Goal: Task Accomplishment & Management: Manage account settings

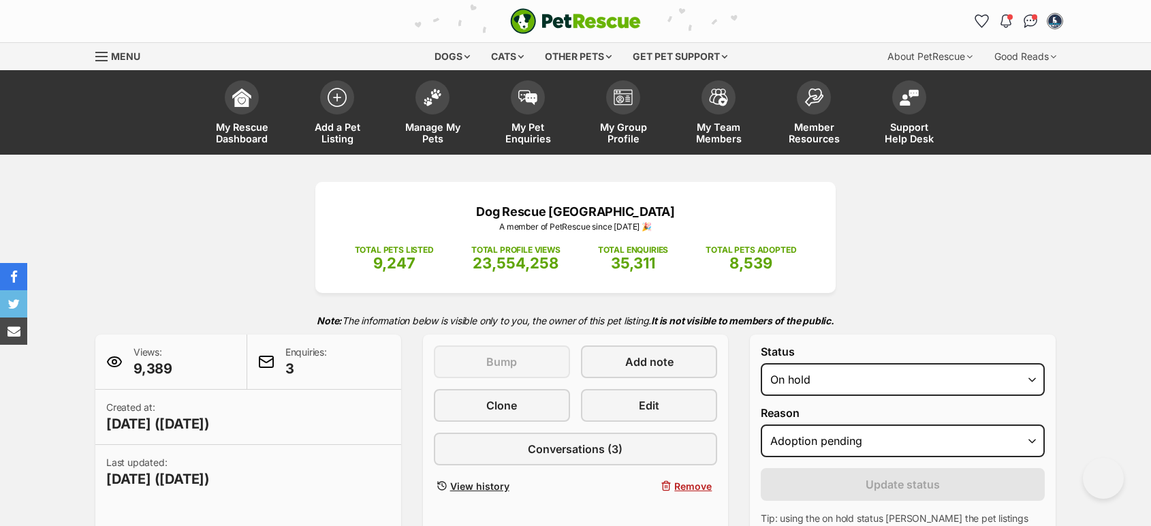
select select "on_hold"
select select "adoption_pending"
click at [413, 129] on span "Manage My Pets" at bounding box center [432, 132] width 61 height 23
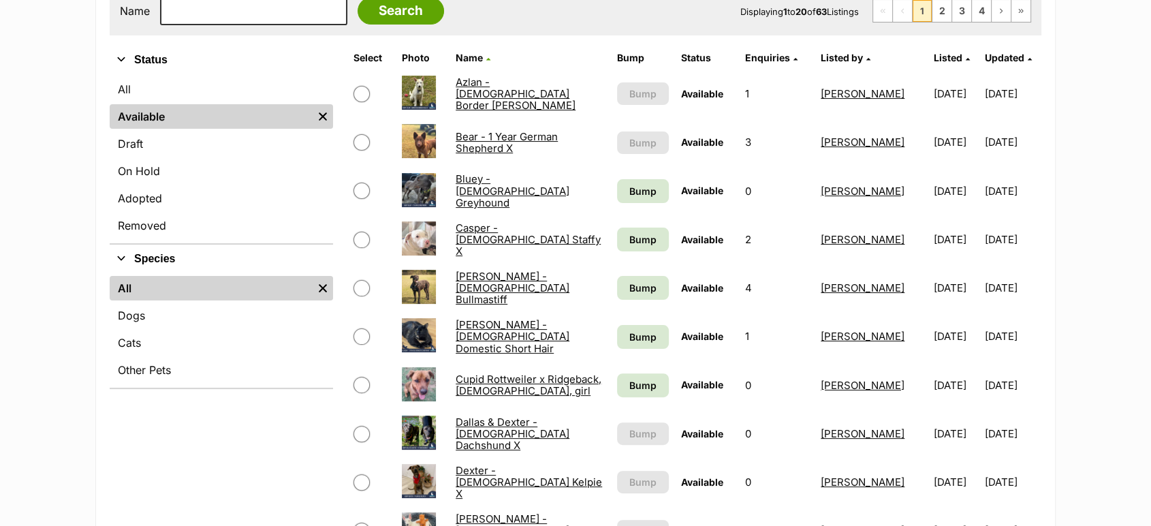
scroll to position [302, 0]
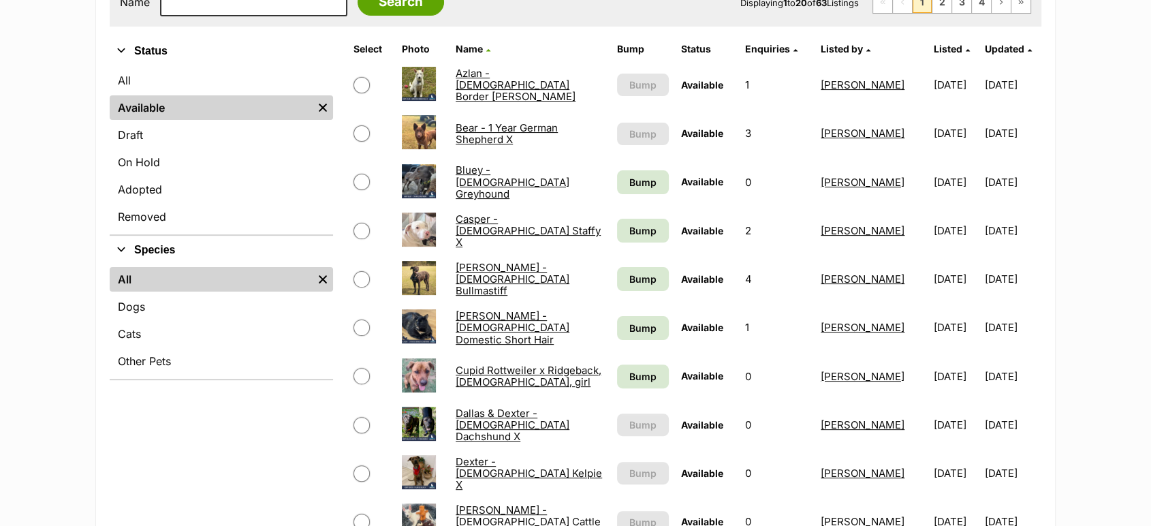
click at [560, 224] on link "Casper - [DEMOGRAPHIC_DATA] Staffy X" at bounding box center [527, 230] width 145 height 37
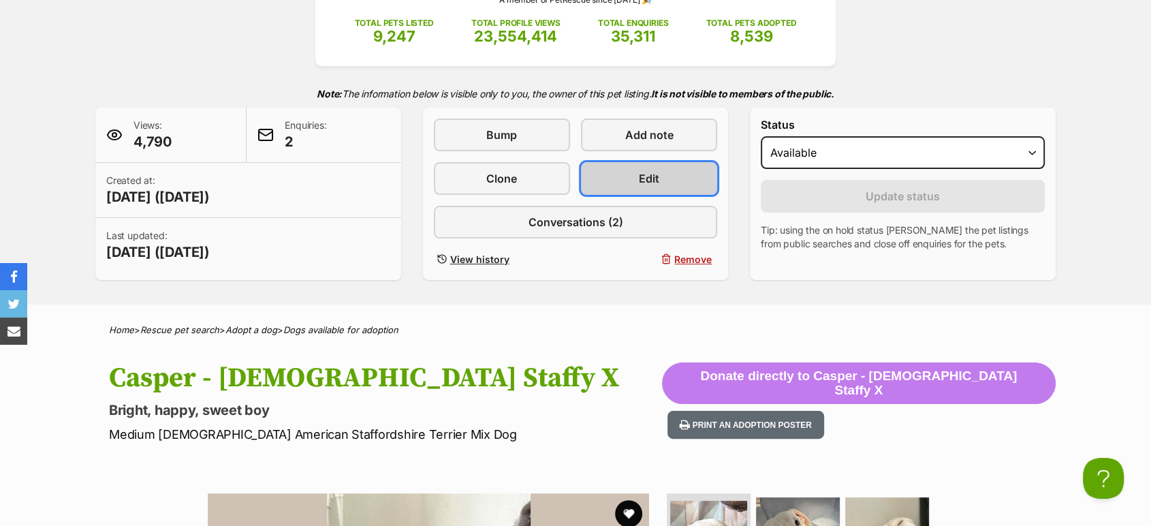
click at [645, 181] on span "Edit" at bounding box center [649, 178] width 20 height 16
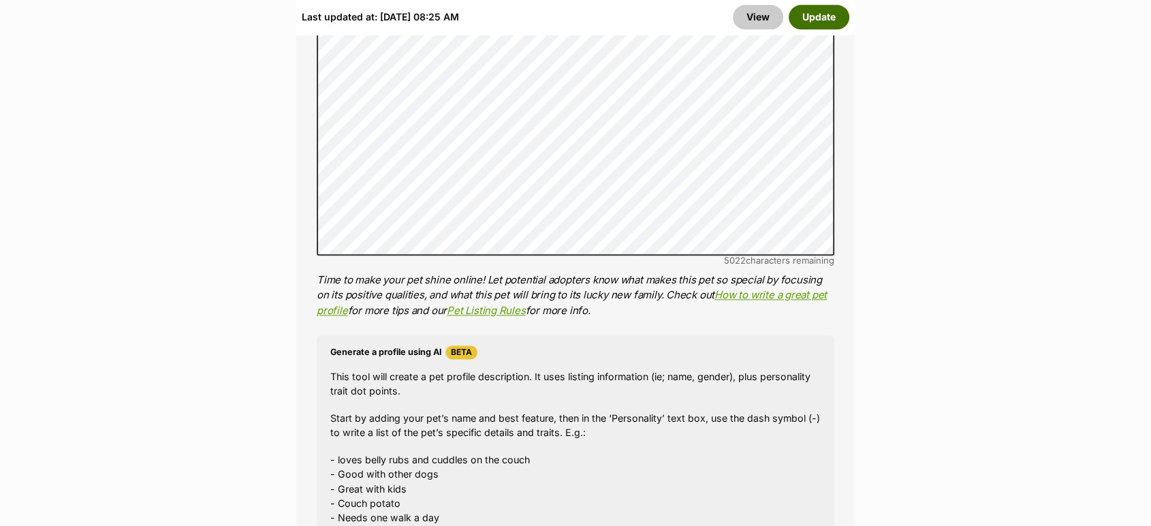
click at [826, 17] on button "Update" at bounding box center [818, 17] width 61 height 25
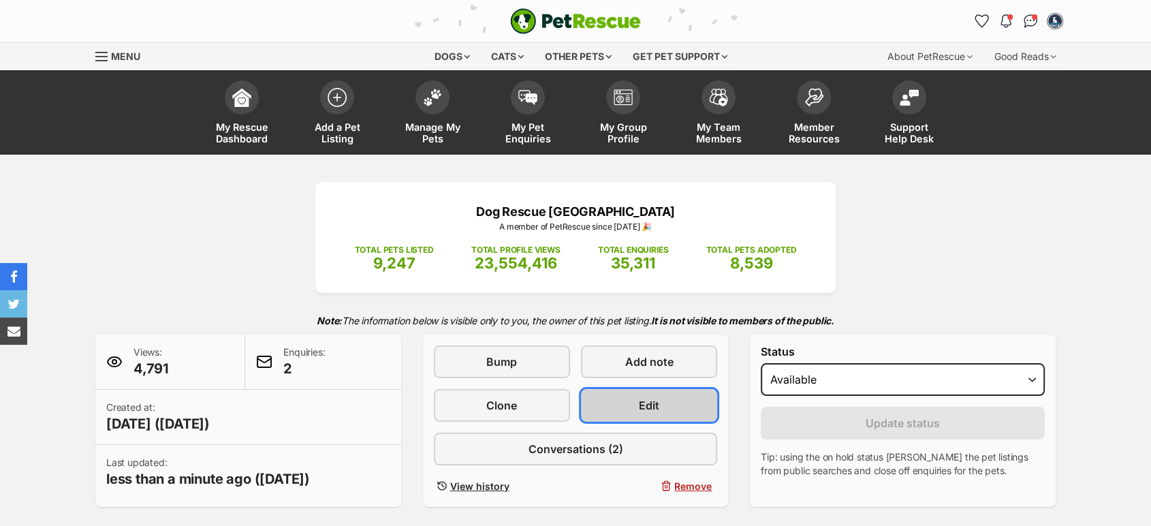
click at [650, 417] on link "Edit" at bounding box center [649, 405] width 136 height 33
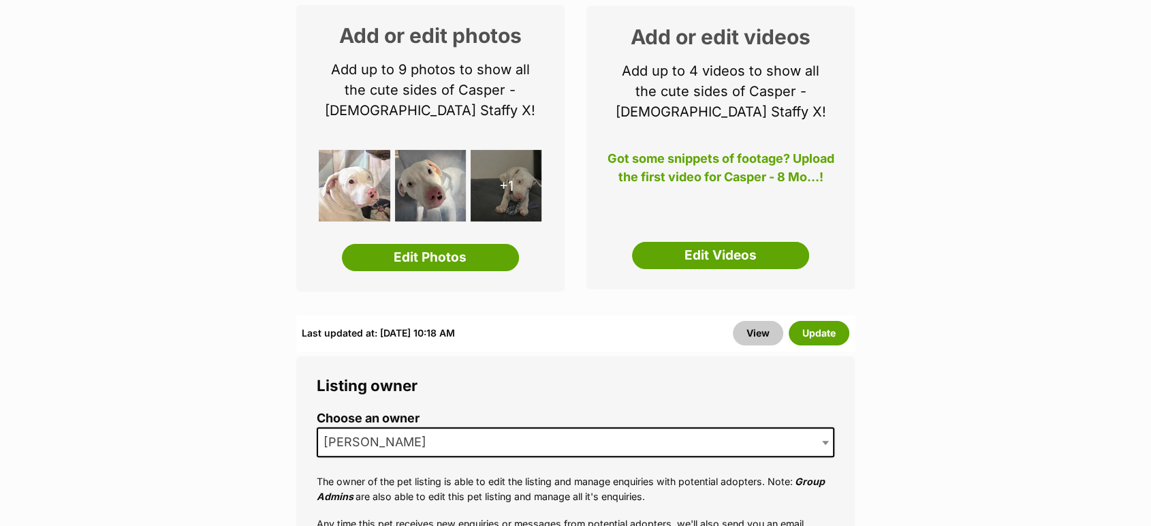
scroll to position [227, 0]
click at [403, 268] on link "Edit Photos" at bounding box center [430, 257] width 177 height 27
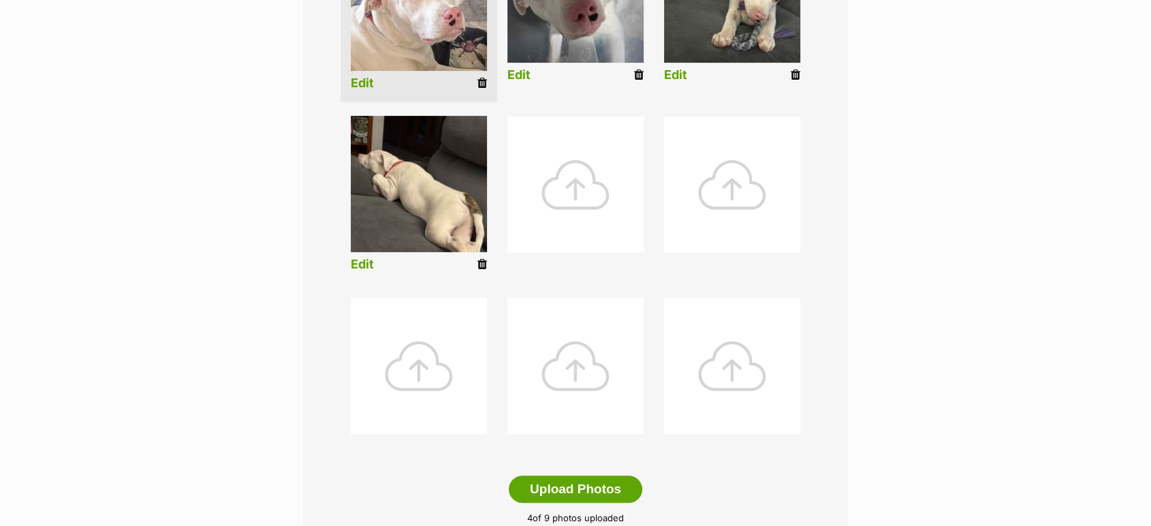
scroll to position [529, 0]
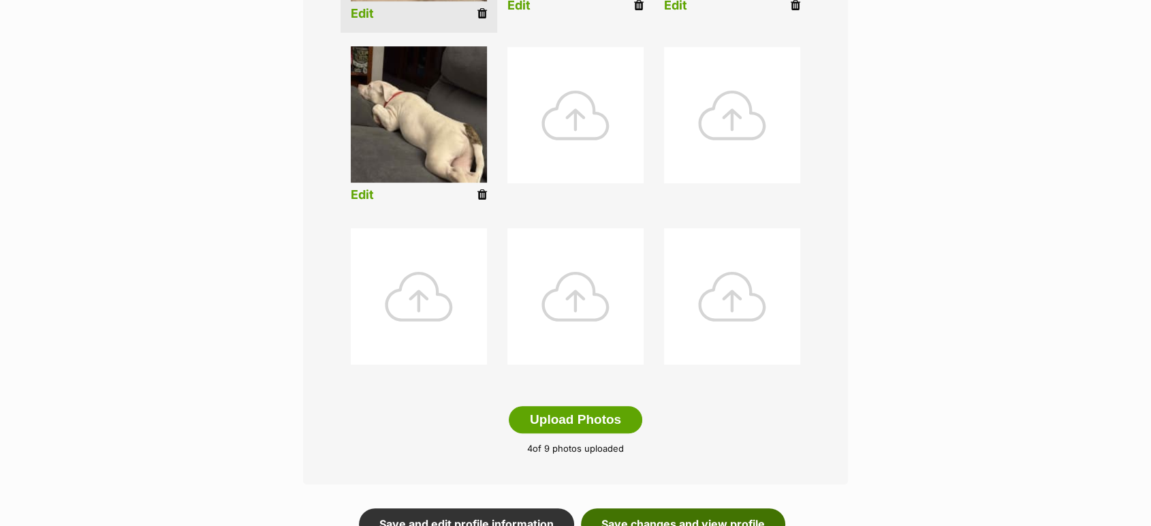
click at [697, 513] on link "Save changes and view profile" at bounding box center [683, 523] width 204 height 31
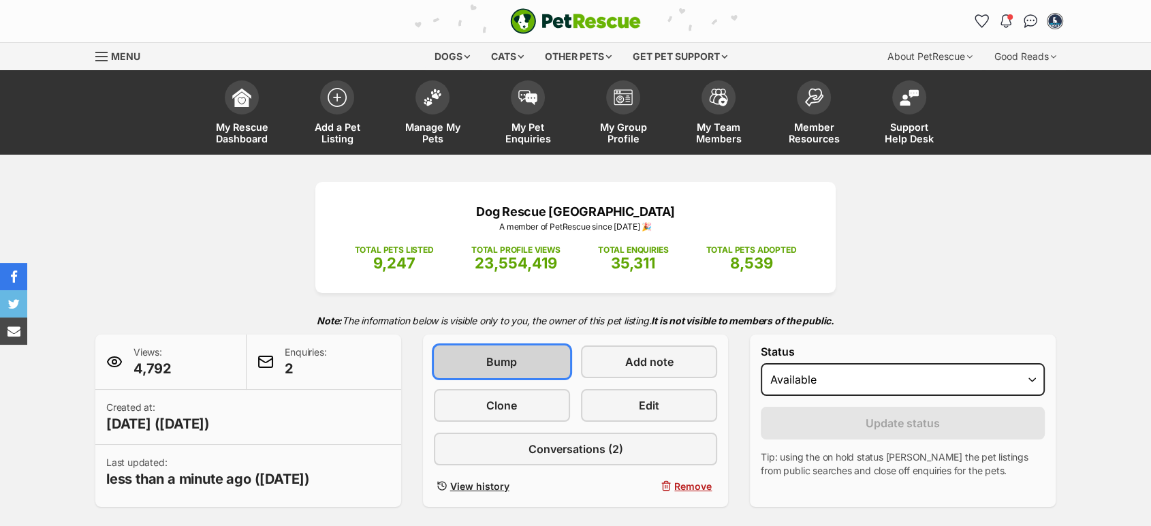
click at [510, 351] on link "Bump" at bounding box center [502, 361] width 136 height 33
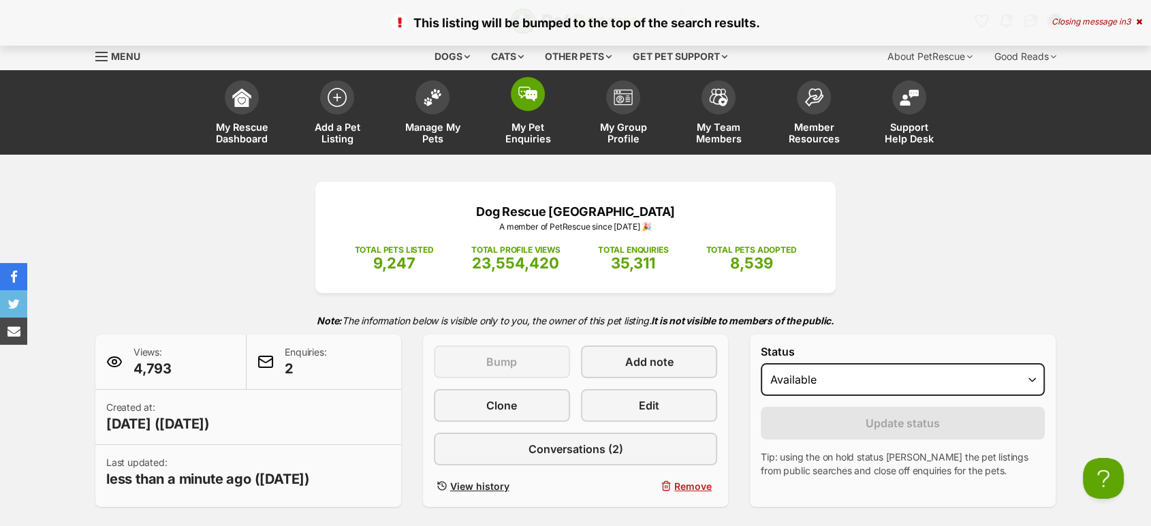
click at [520, 143] on span "My Pet Enquiries" at bounding box center [527, 132] width 61 height 23
click at [430, 131] on span "Manage My Pets" at bounding box center [432, 132] width 61 height 23
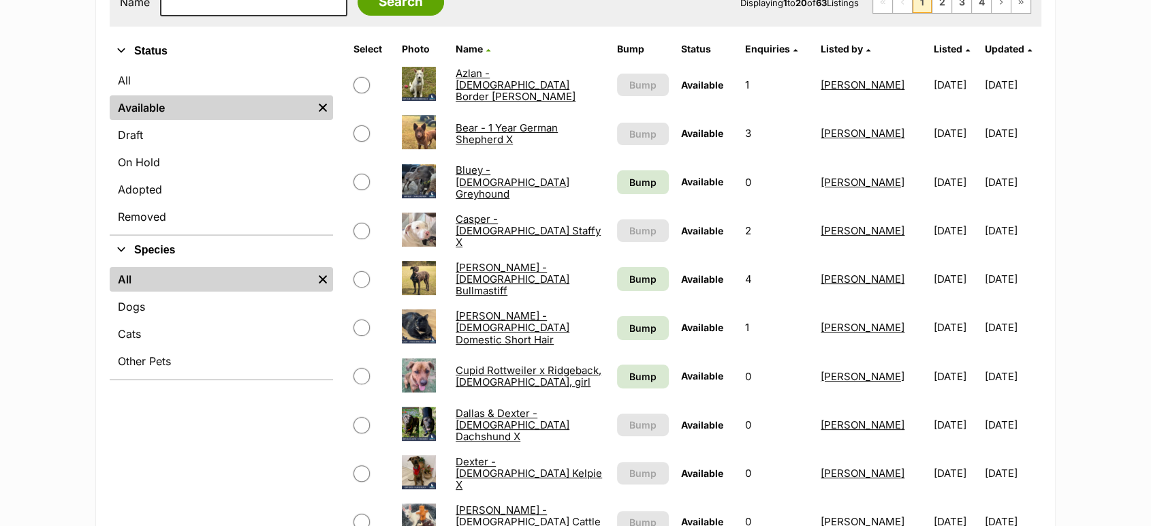
scroll to position [453, 0]
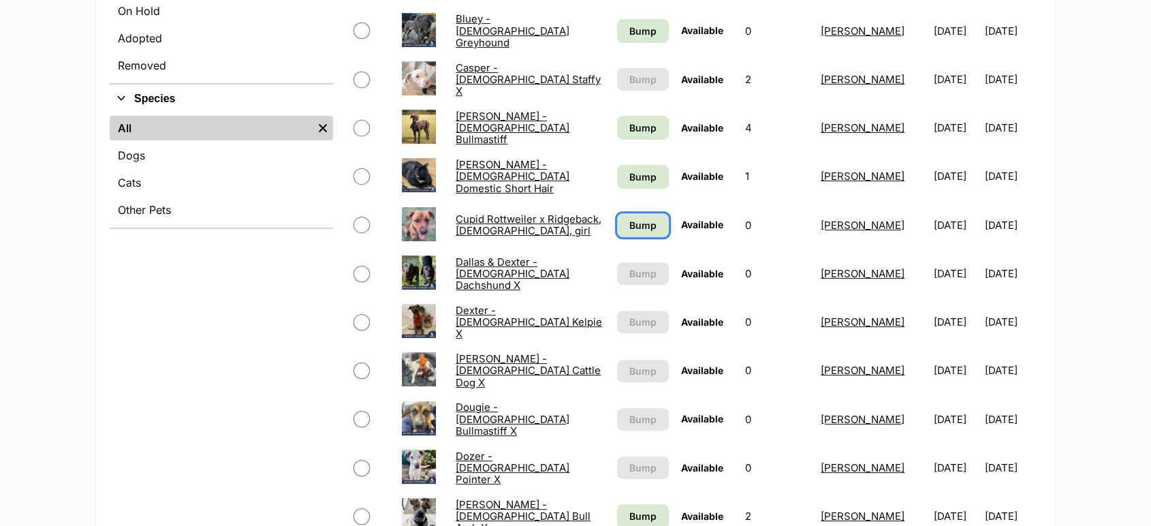
click at [629, 231] on span "Bump" at bounding box center [642, 225] width 27 height 14
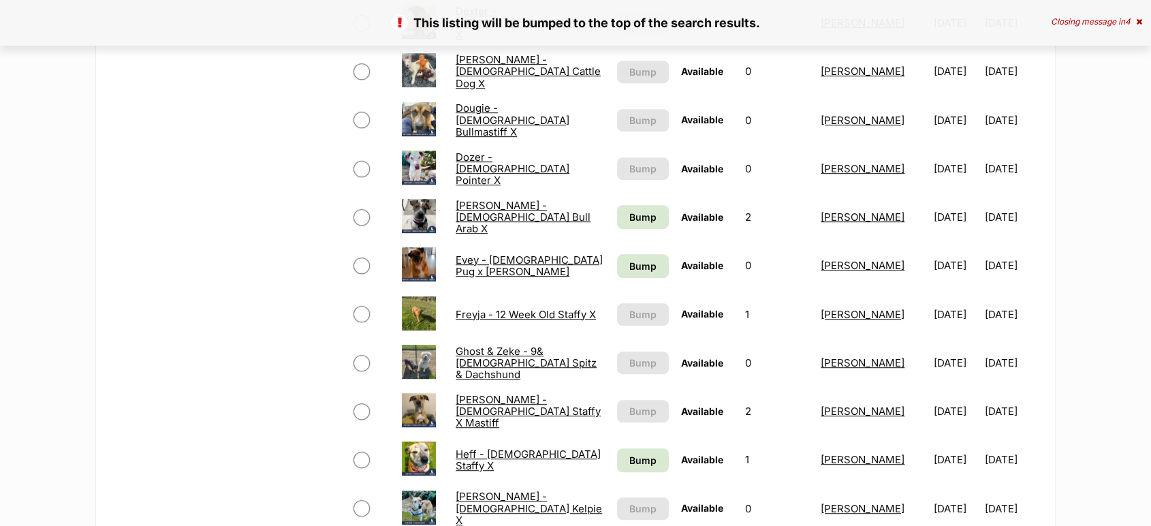
scroll to position [756, 0]
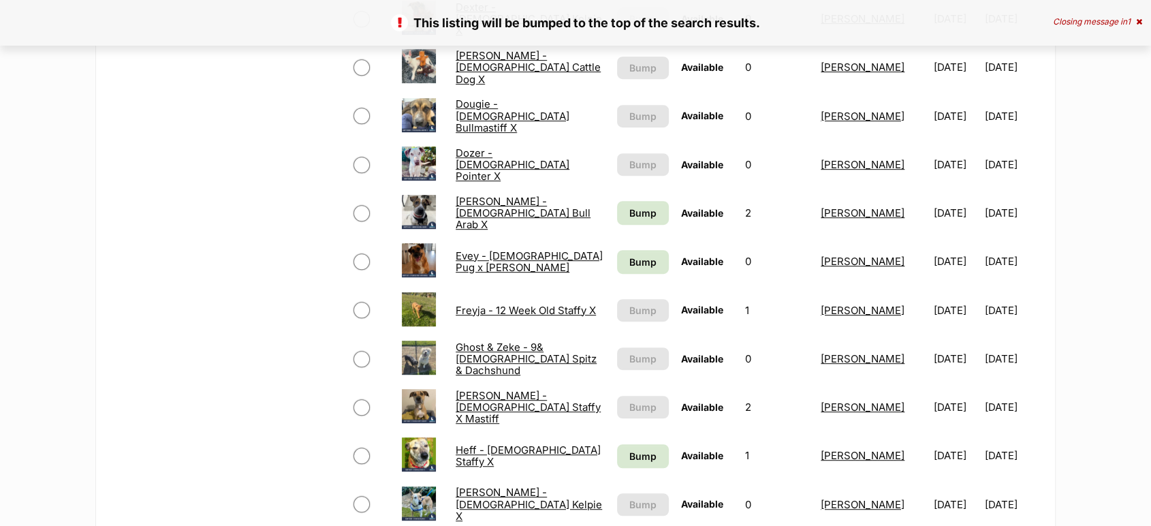
click at [505, 209] on link "[PERSON_NAME] - [DEMOGRAPHIC_DATA] Bull Arab X" at bounding box center [522, 213] width 135 height 37
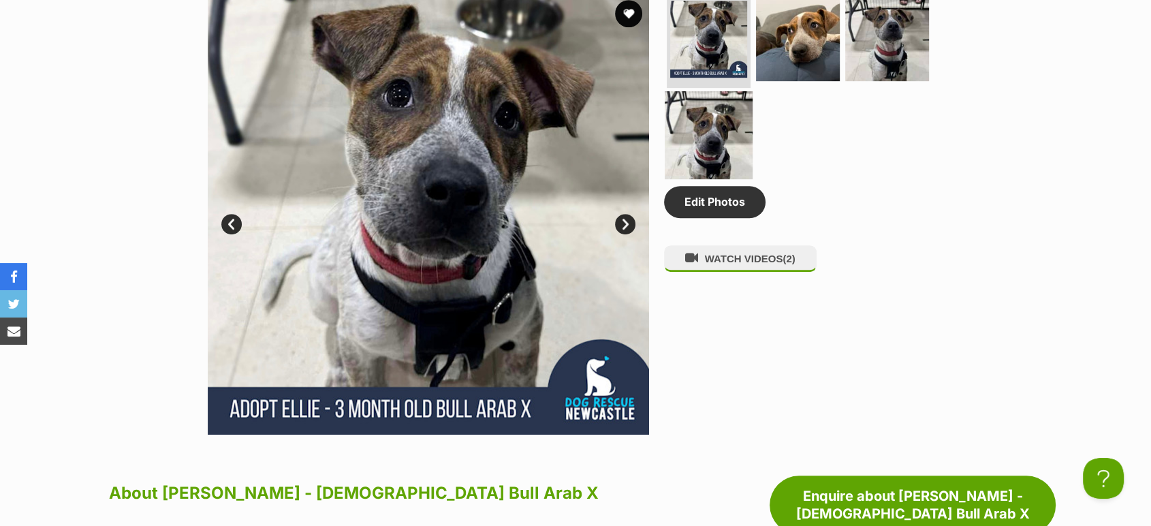
scroll to position [605, 0]
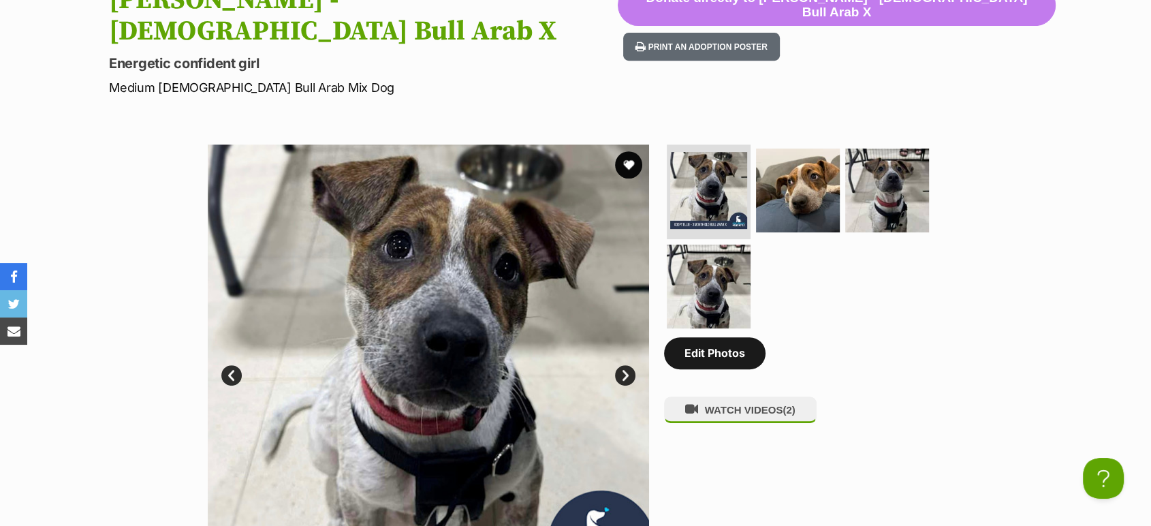
click at [694, 337] on link "Edit Photos" at bounding box center [714, 352] width 101 height 31
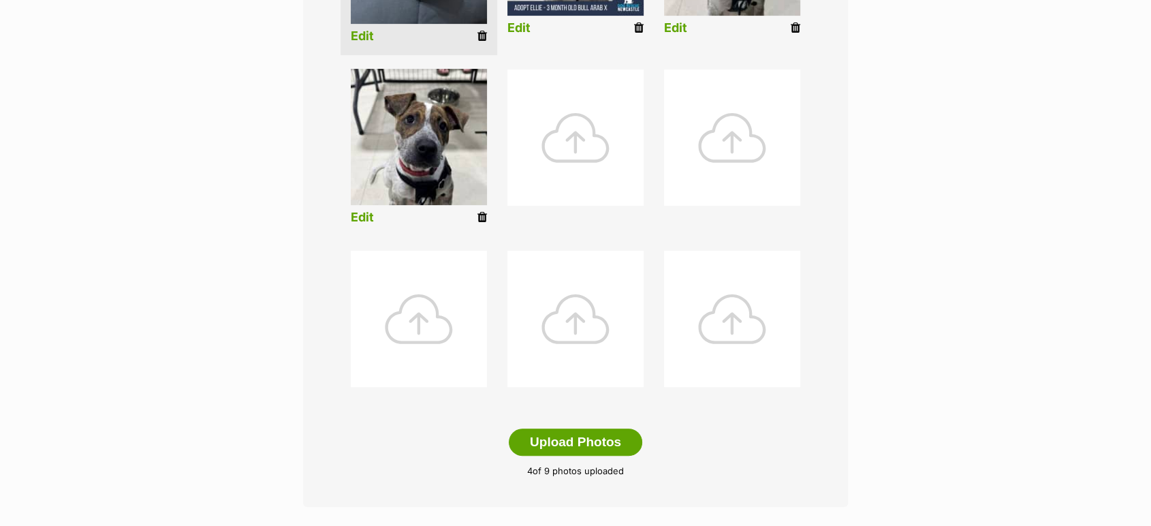
scroll to position [681, 0]
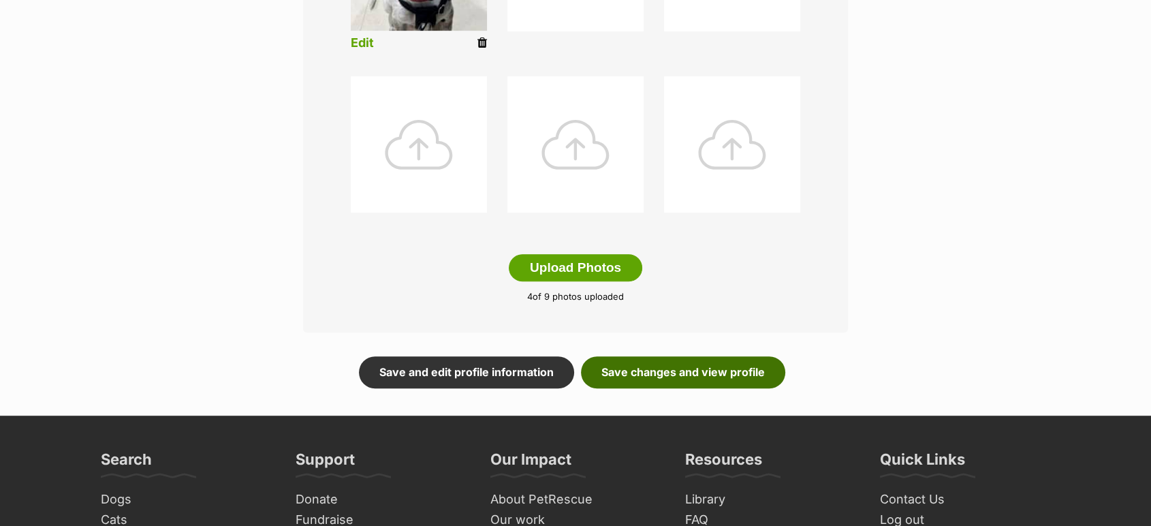
click at [681, 356] on link "Save changes and view profile" at bounding box center [683, 371] width 204 height 31
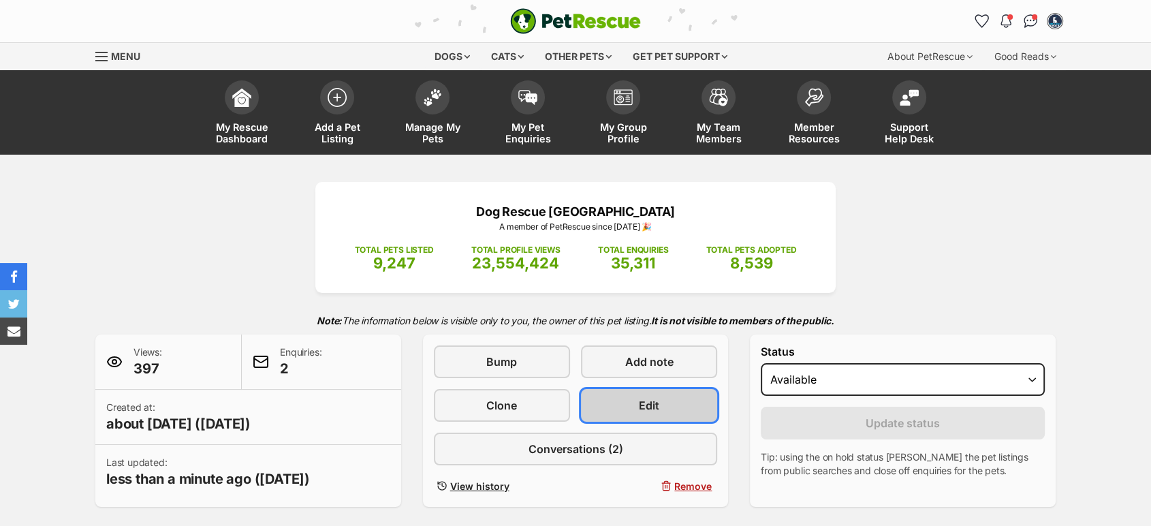
click at [677, 403] on link "Edit" at bounding box center [649, 405] width 136 height 33
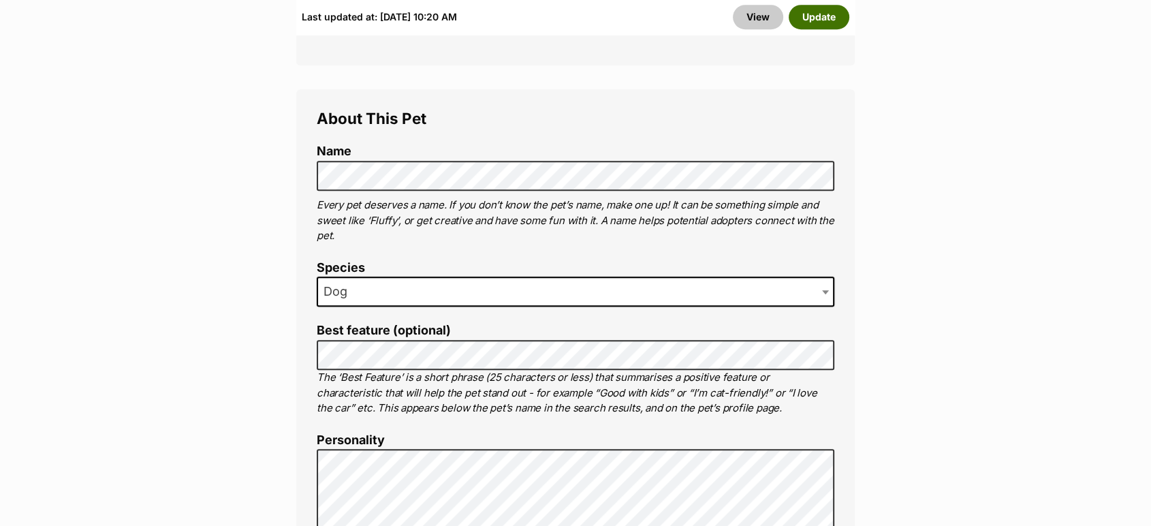
click at [832, 14] on button "Update" at bounding box center [818, 17] width 61 height 25
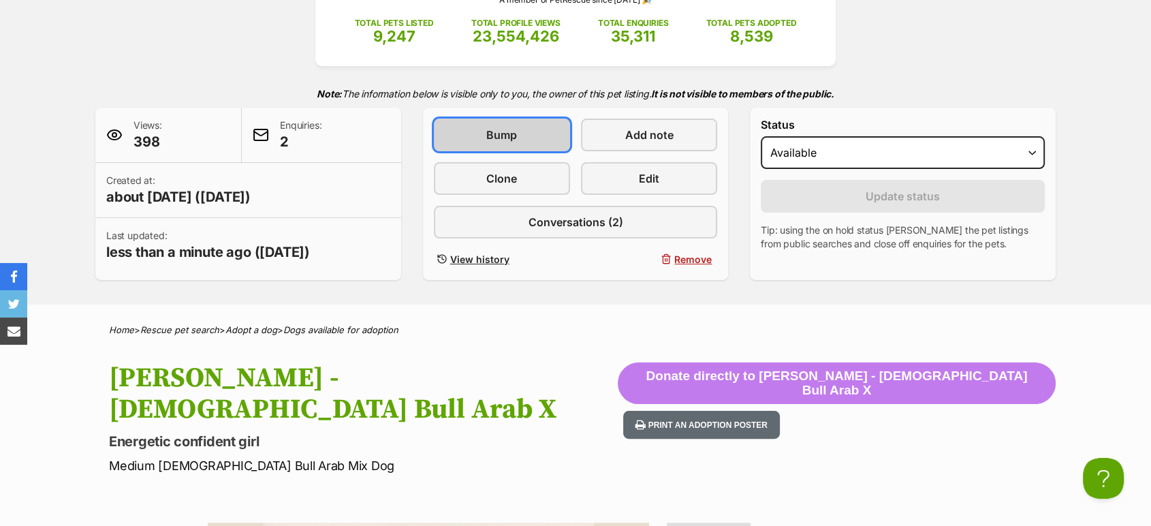
click at [489, 144] on link "Bump" at bounding box center [502, 134] width 136 height 33
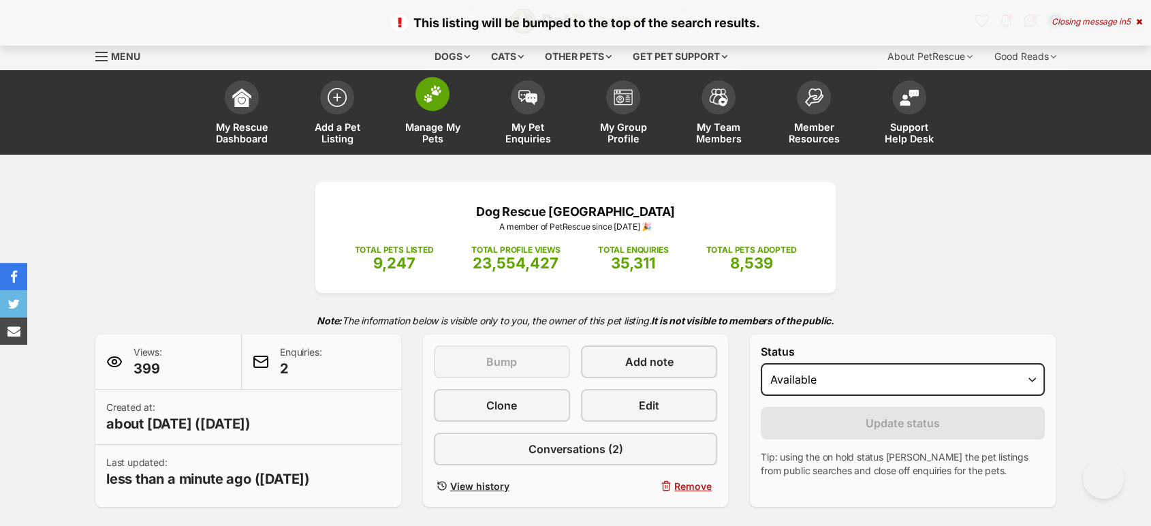
click at [438, 119] on link "Manage My Pets" at bounding box center [432, 114] width 95 height 81
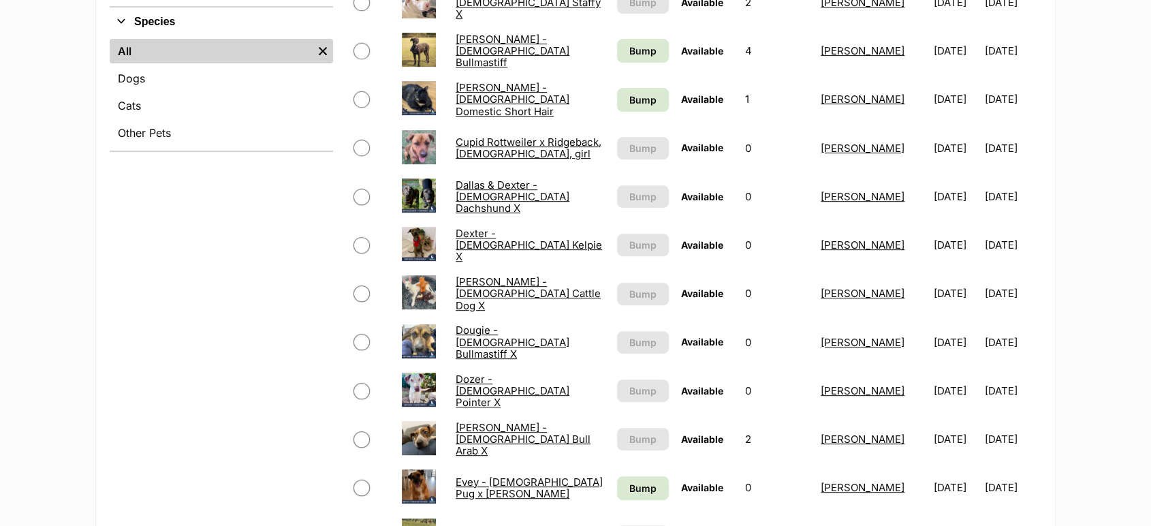
scroll to position [151, 0]
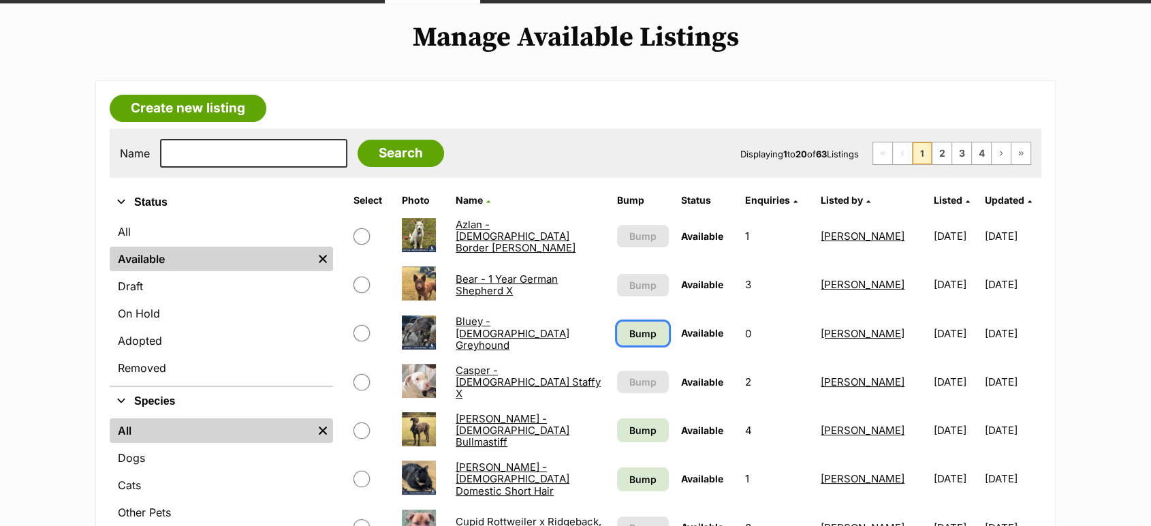
click at [640, 333] on span "Bump" at bounding box center [642, 333] width 27 height 14
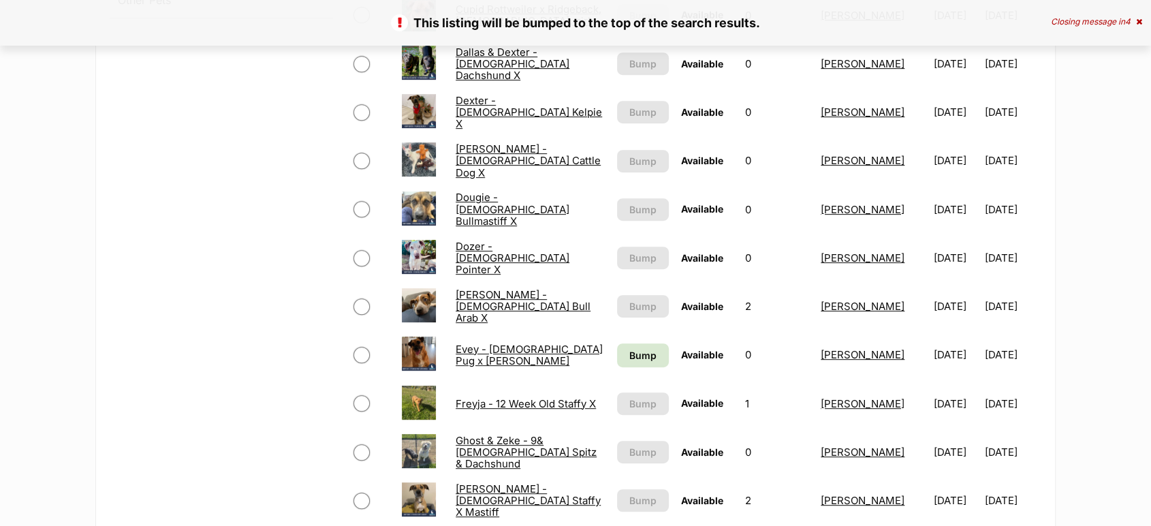
scroll to position [832, 0]
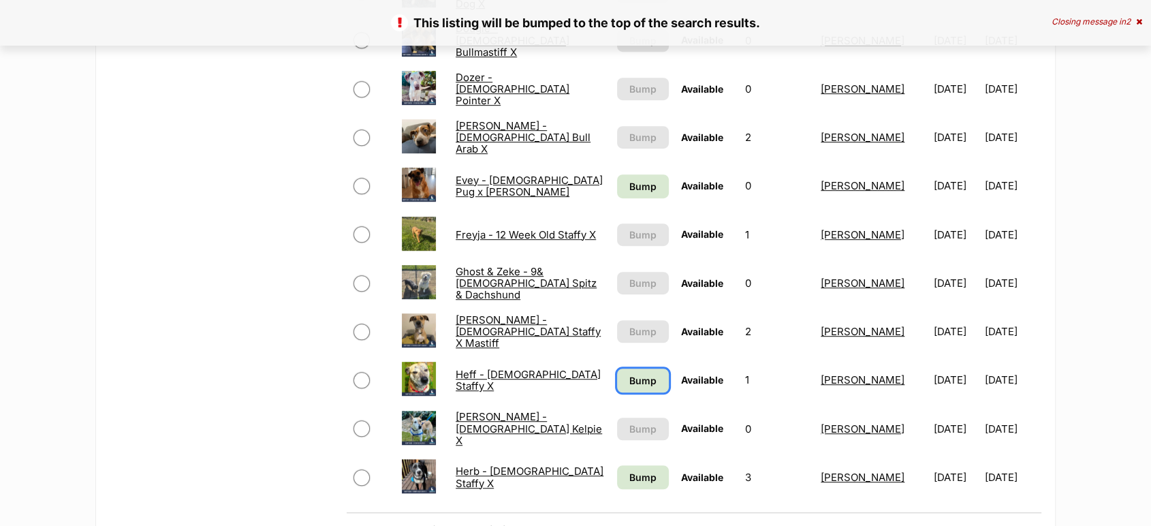
click at [653, 381] on link "Bump" at bounding box center [643, 380] width 52 height 24
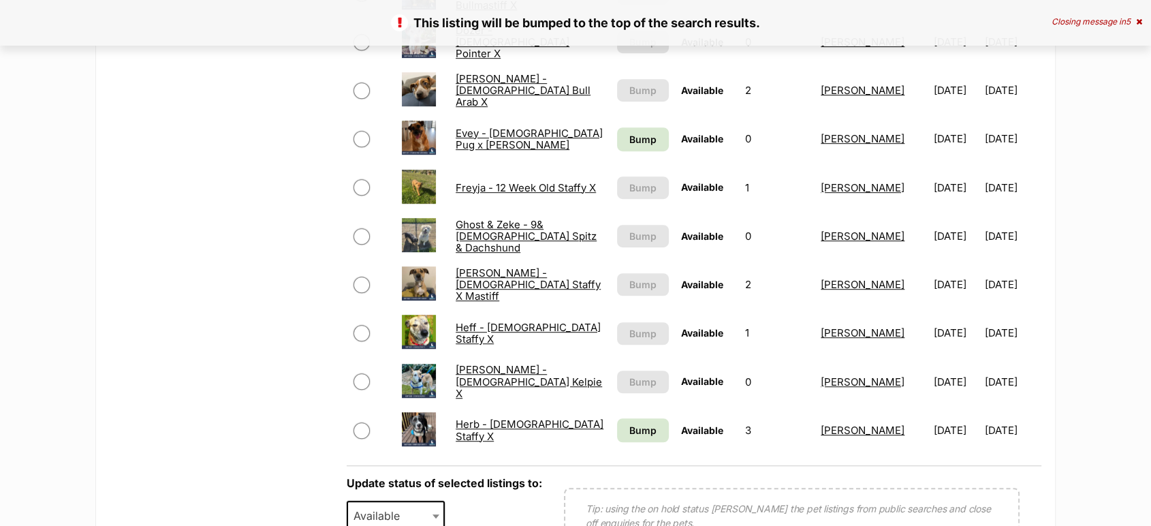
scroll to position [983, 0]
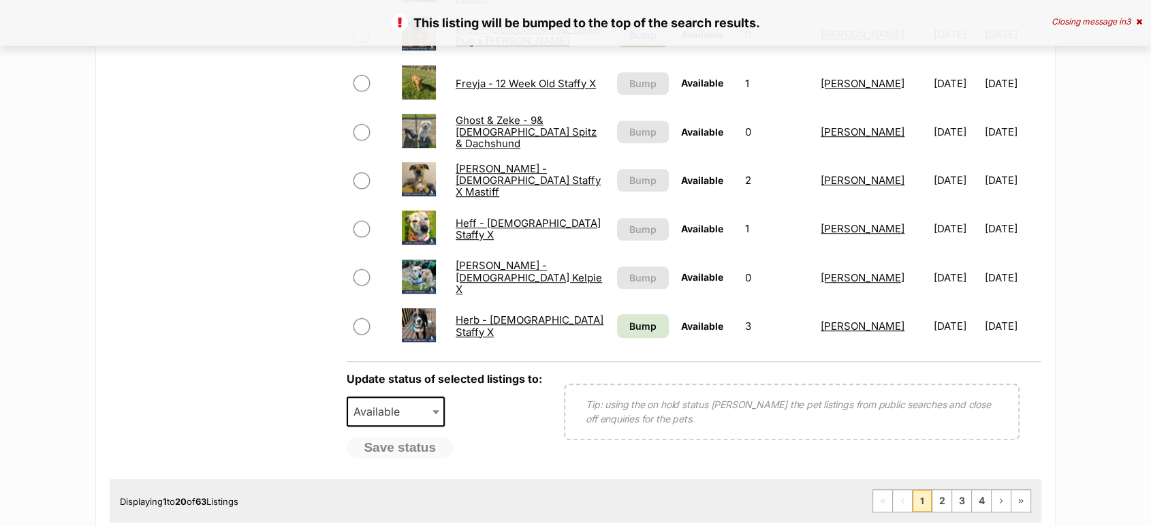
click at [566, 328] on link "Herb - [DEMOGRAPHIC_DATA] Staffy X" at bounding box center [529, 325] width 148 height 25
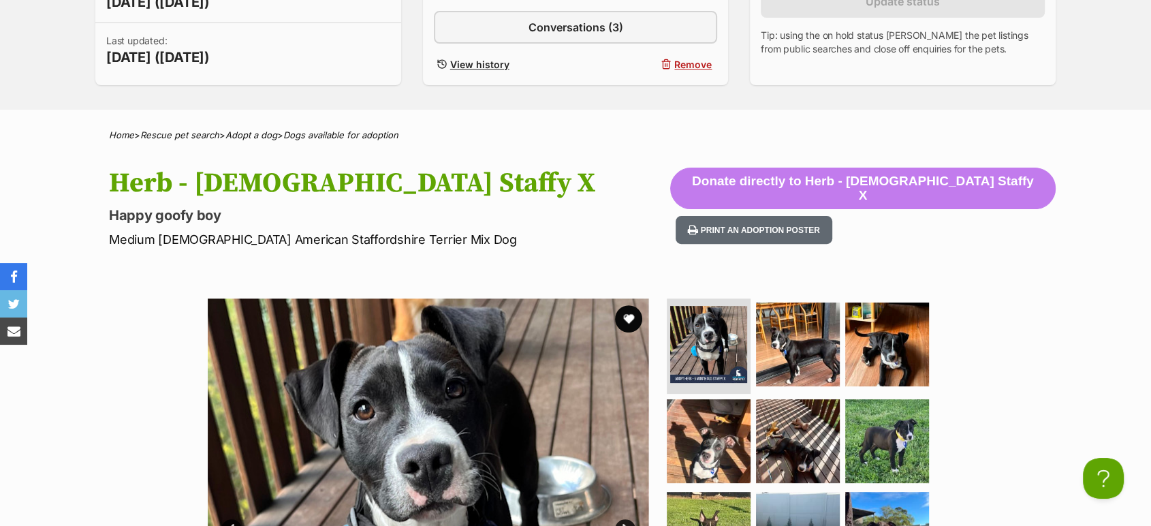
scroll to position [302, 0]
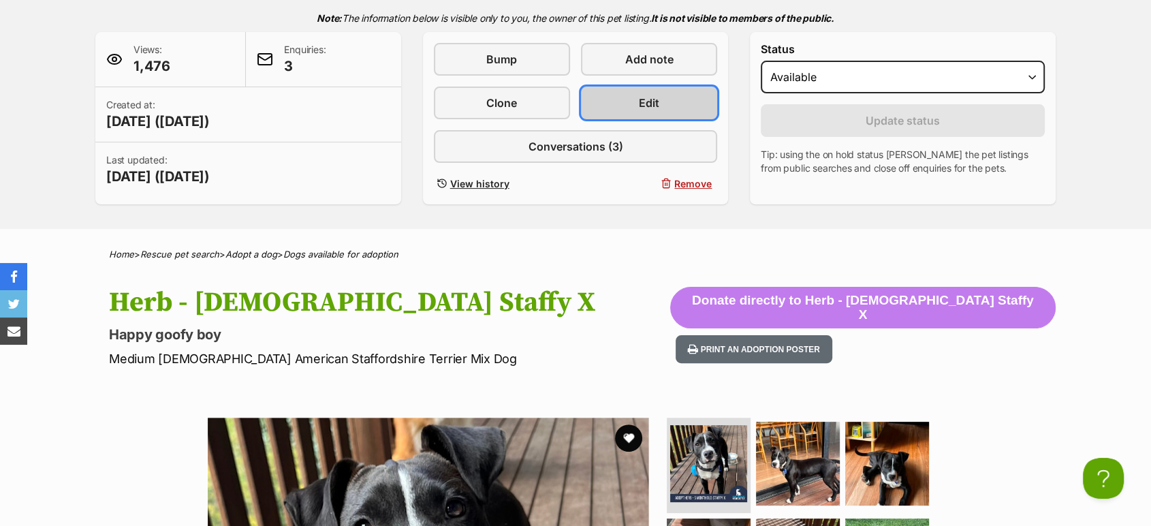
click at [636, 109] on link "Edit" at bounding box center [649, 102] width 136 height 33
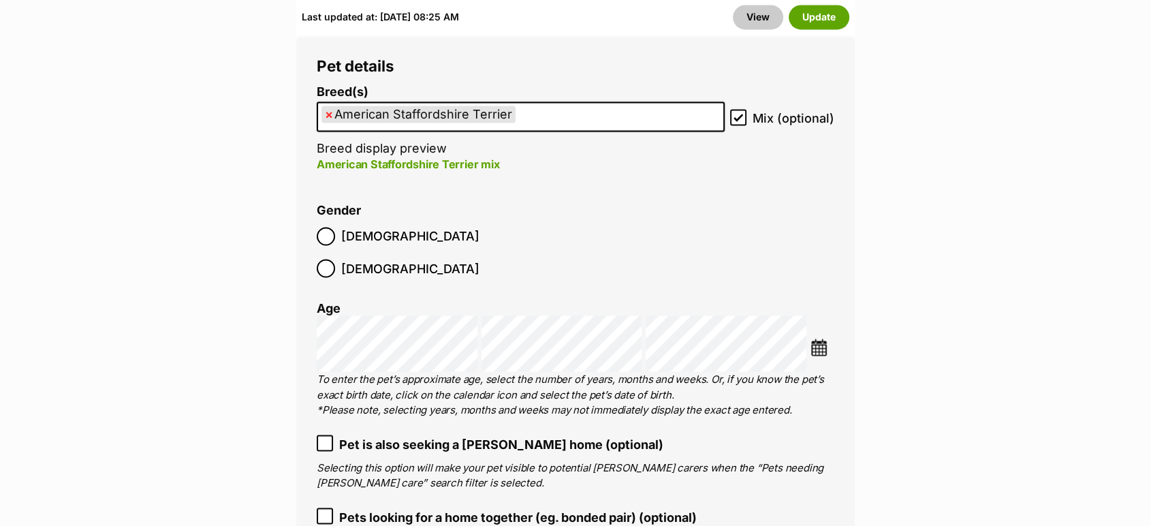
scroll to position [2496, 0]
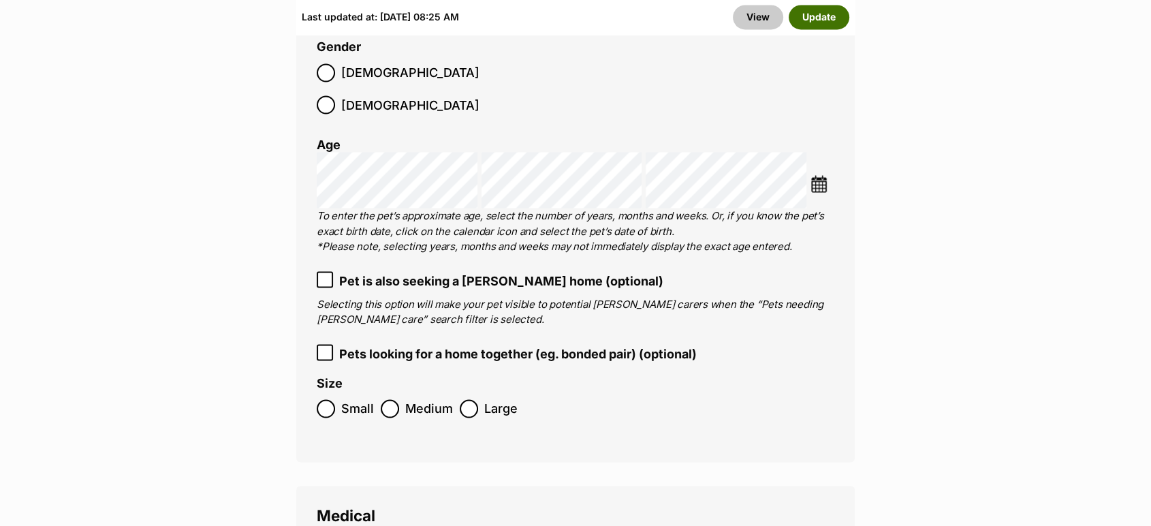
click at [819, 14] on button "Update" at bounding box center [818, 17] width 61 height 25
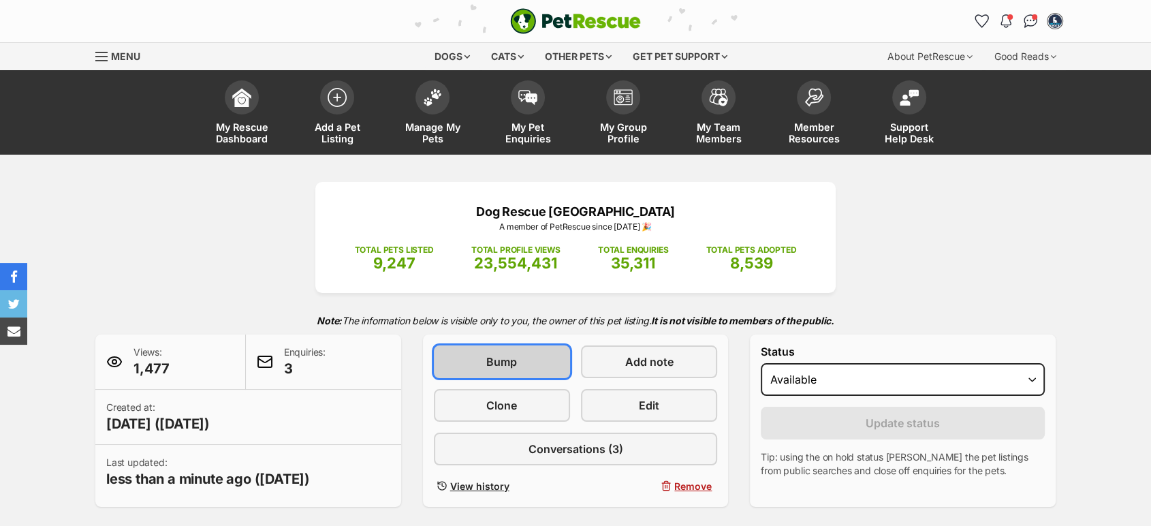
click at [515, 361] on span "Bump" at bounding box center [501, 361] width 31 height 16
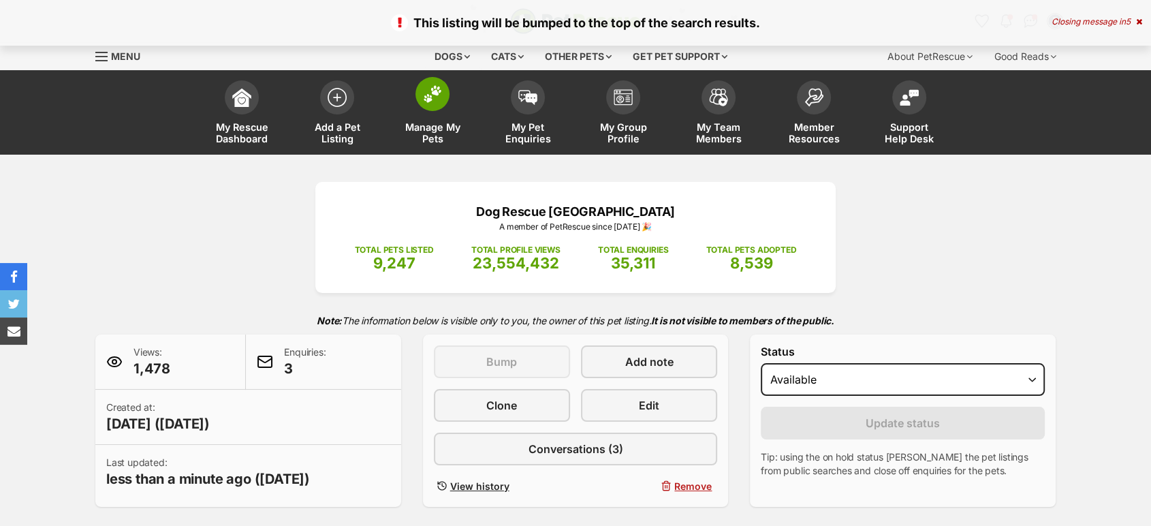
click at [458, 114] on link "Manage My Pets" at bounding box center [432, 114] width 95 height 81
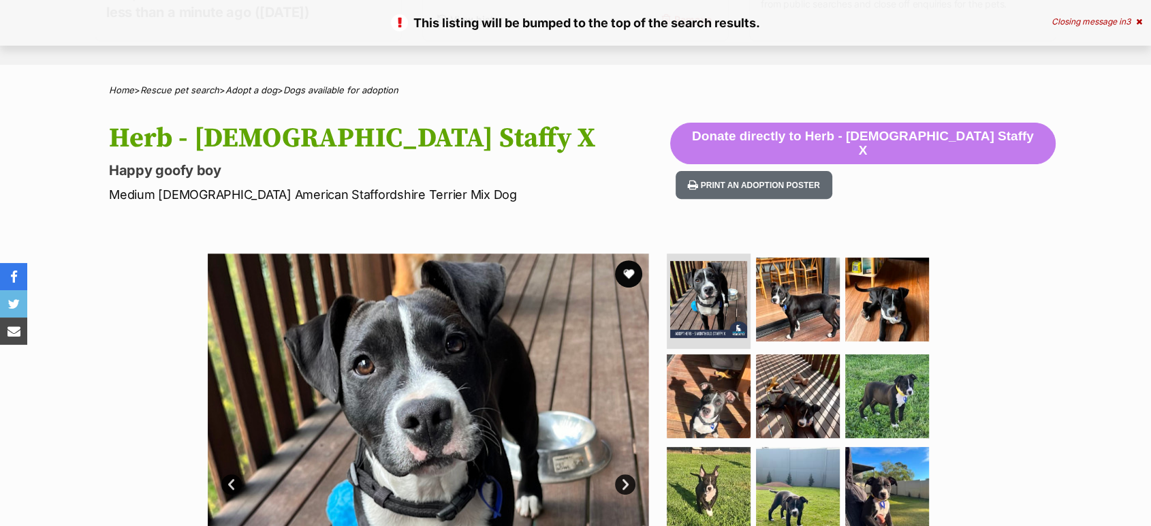
scroll to position [605, 0]
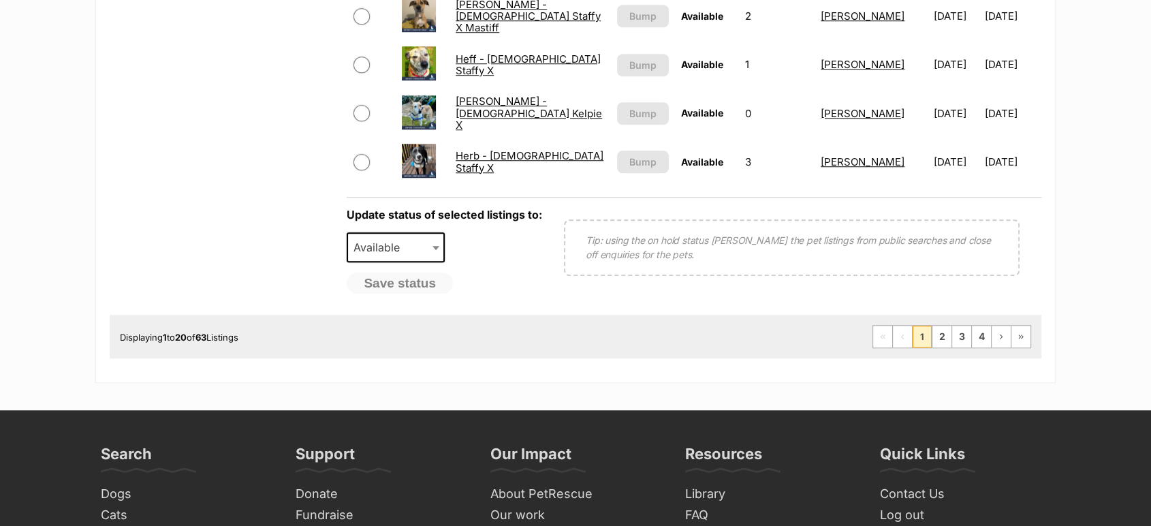
scroll to position [1059, 0]
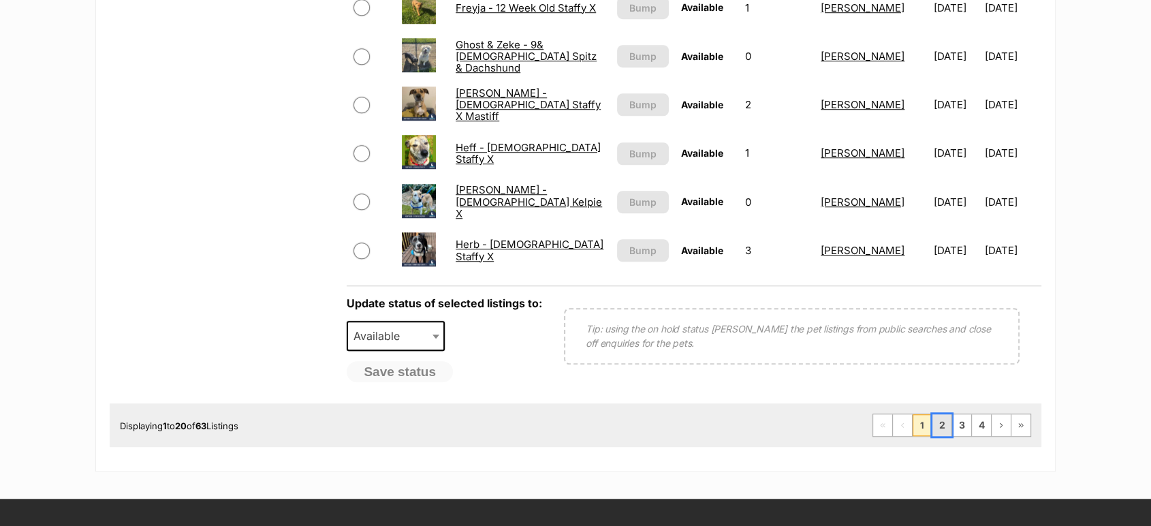
click at [942, 429] on link "2" at bounding box center [941, 425] width 19 height 22
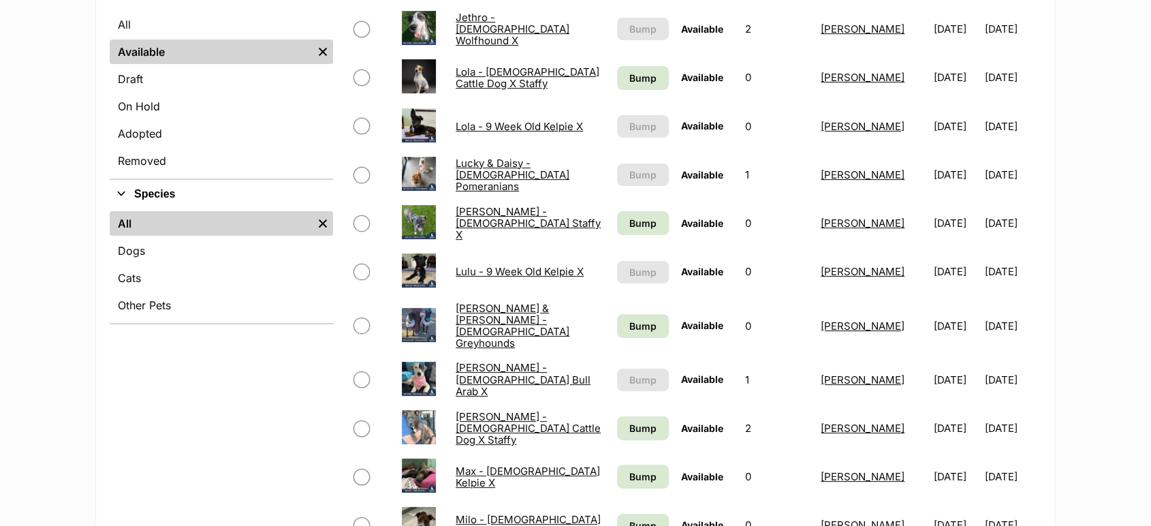
scroll to position [227, 0]
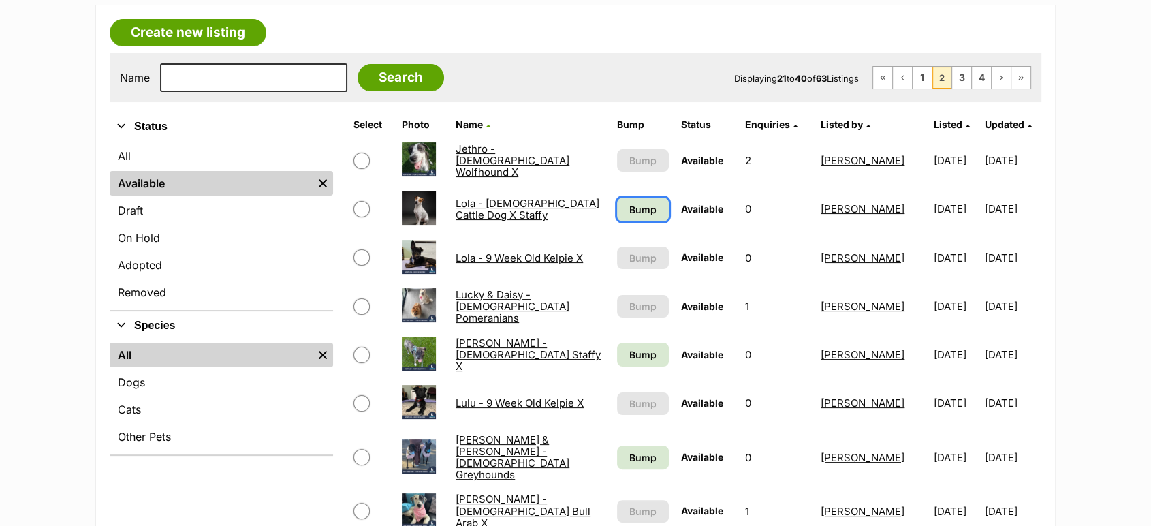
click at [639, 219] on link "Bump" at bounding box center [643, 209] width 52 height 24
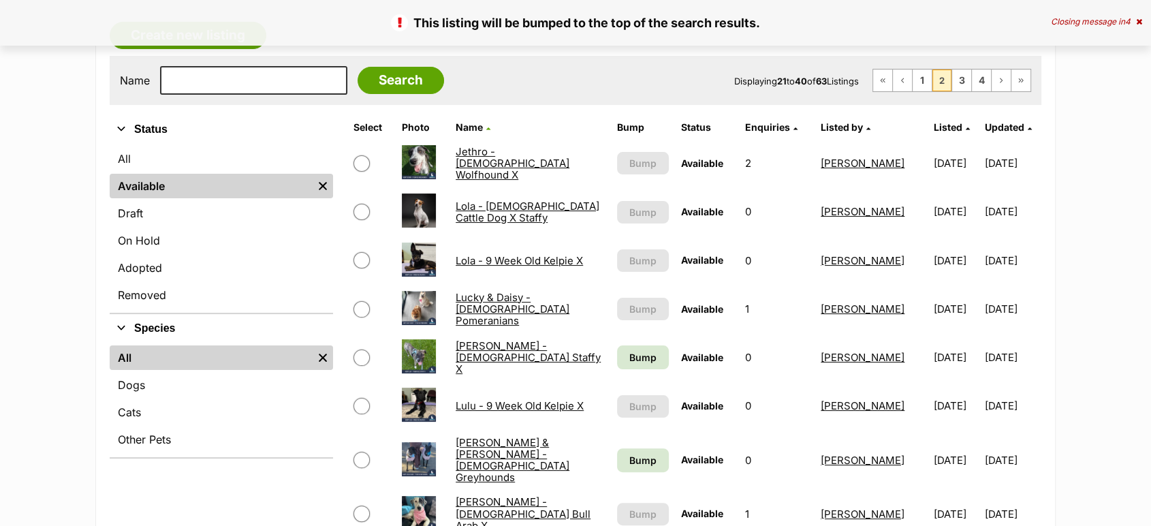
scroll to position [227, 0]
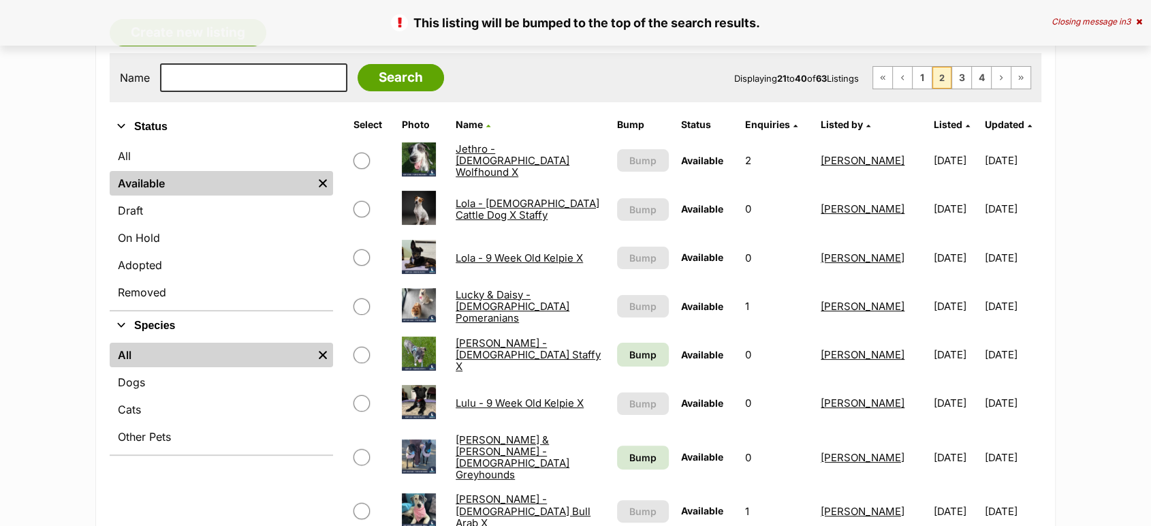
click at [522, 353] on link "[PERSON_NAME] - [DEMOGRAPHIC_DATA] Staffy X" at bounding box center [527, 354] width 145 height 37
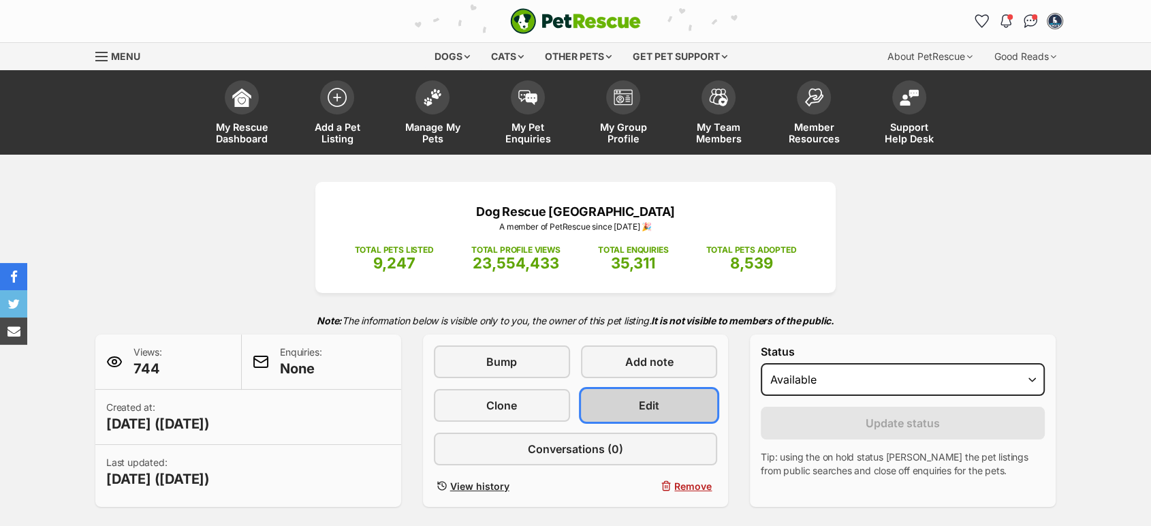
click at [642, 408] on span "Edit" at bounding box center [649, 405] width 20 height 16
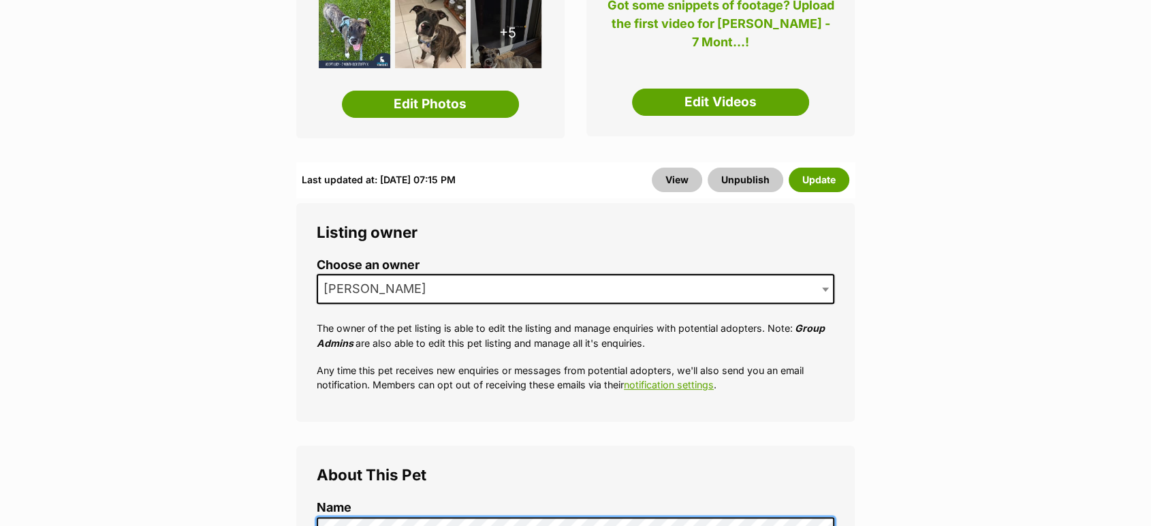
scroll to position [378, 0]
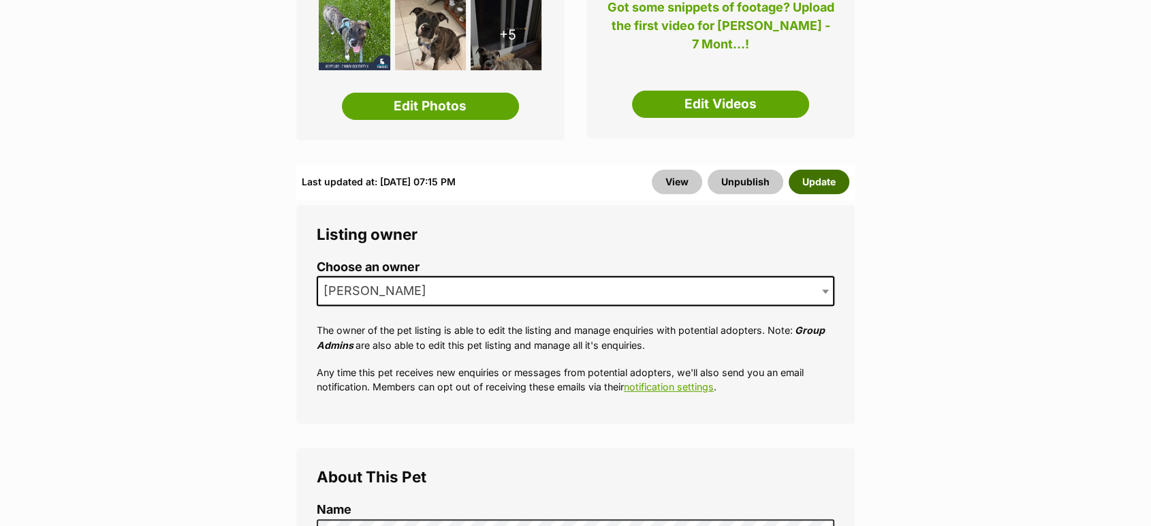
click at [818, 178] on button "Update" at bounding box center [818, 182] width 61 height 25
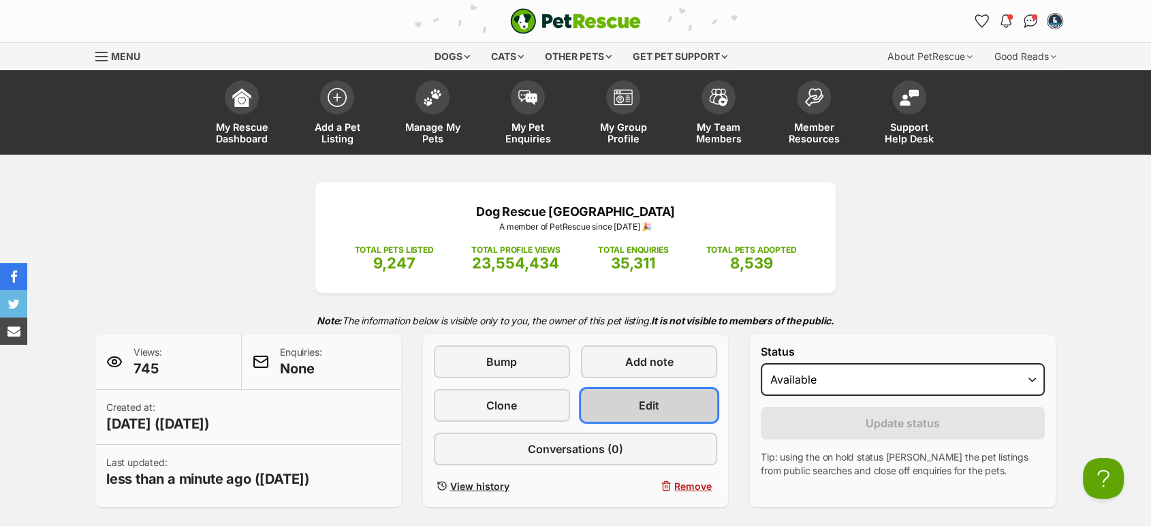
click at [641, 406] on span "Edit" at bounding box center [649, 405] width 20 height 16
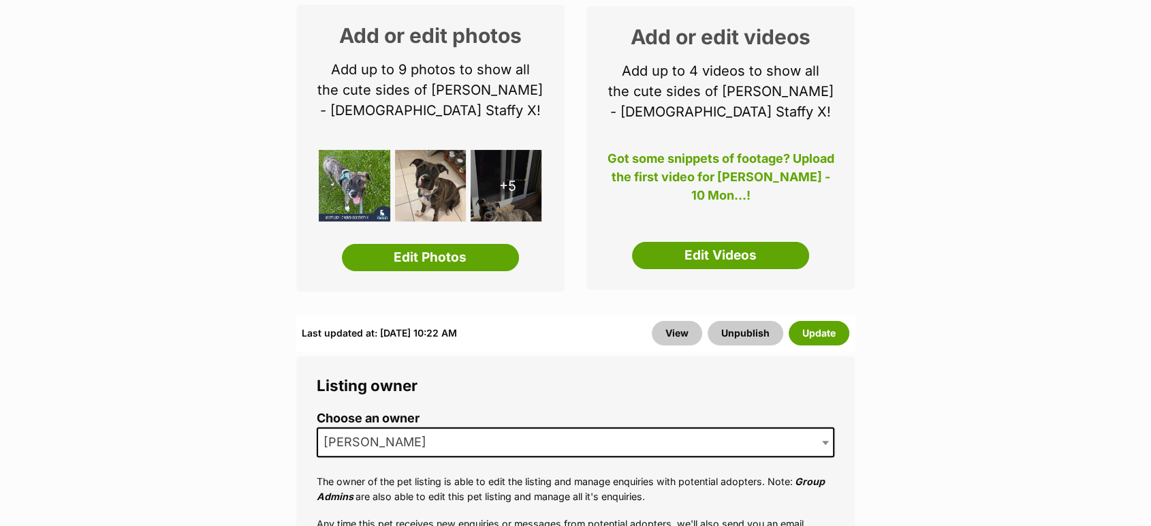
scroll to position [302, 0]
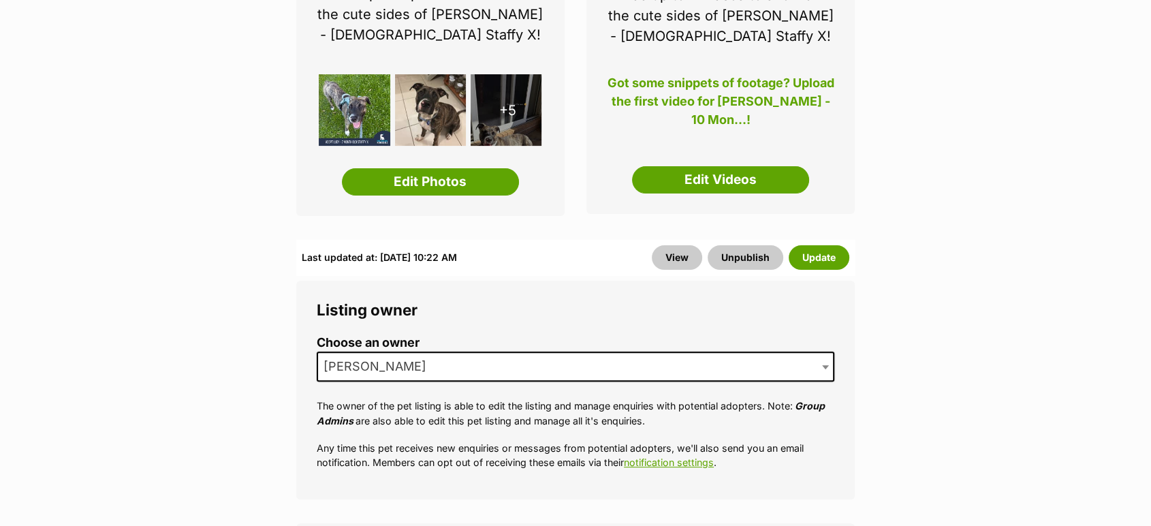
click at [438, 167] on div "Add or edit photos Add up to 9 photos to show all the cute sides of Lucy - 10 M…" at bounding box center [430, 72] width 268 height 287
click at [436, 184] on link "Edit Photos" at bounding box center [430, 181] width 177 height 27
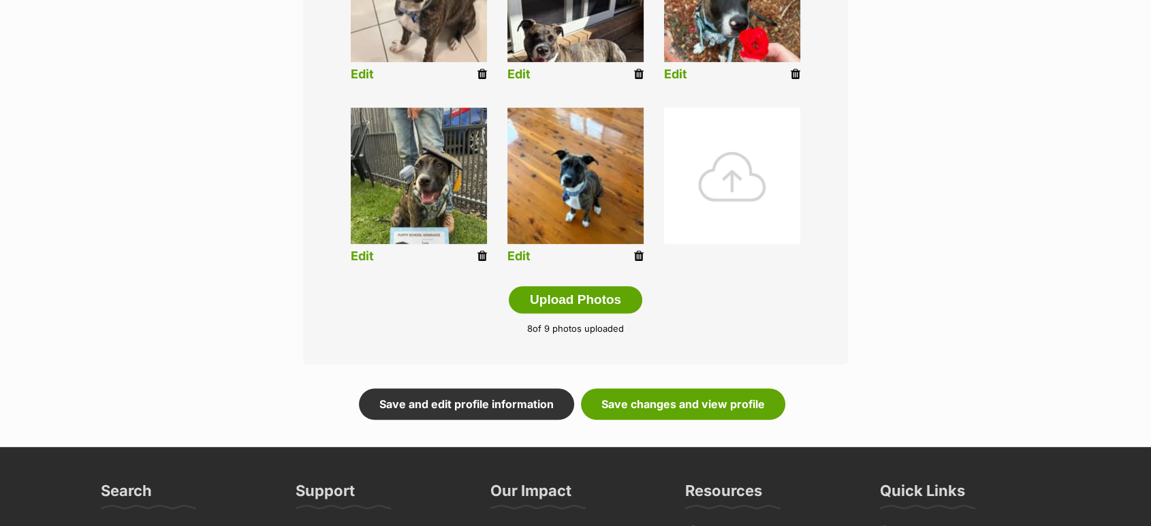
scroll to position [681, 0]
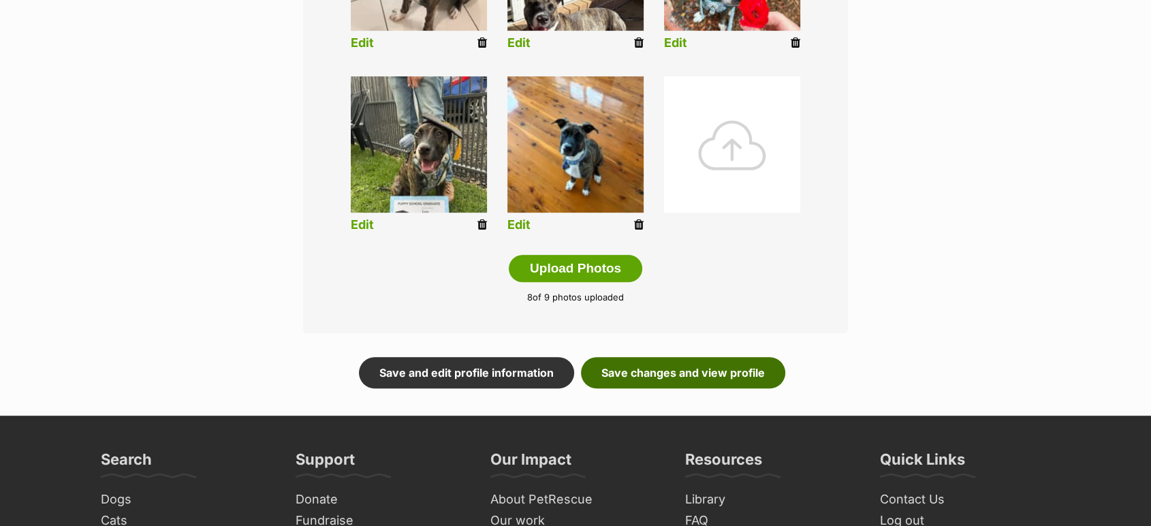
click at [730, 364] on link "Save changes and view profile" at bounding box center [683, 372] width 204 height 31
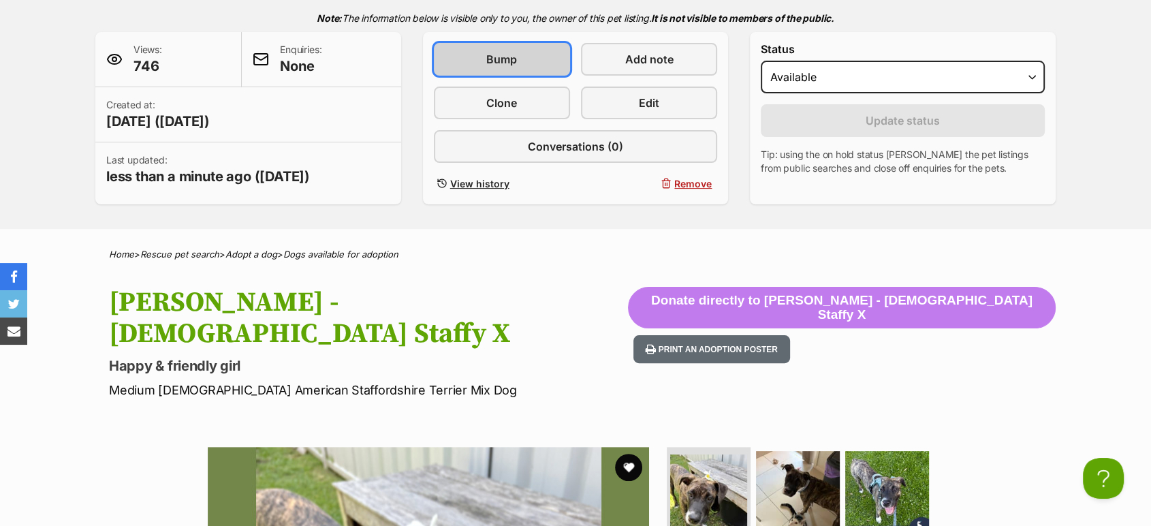
click at [460, 59] on link "Bump" at bounding box center [502, 59] width 136 height 33
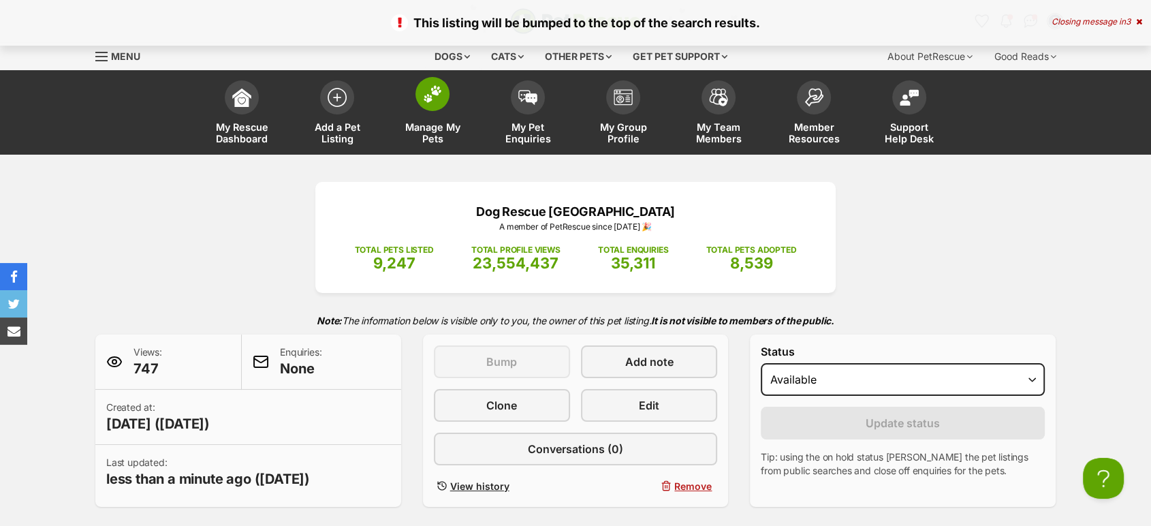
click at [453, 118] on link "Manage My Pets" at bounding box center [432, 114] width 95 height 81
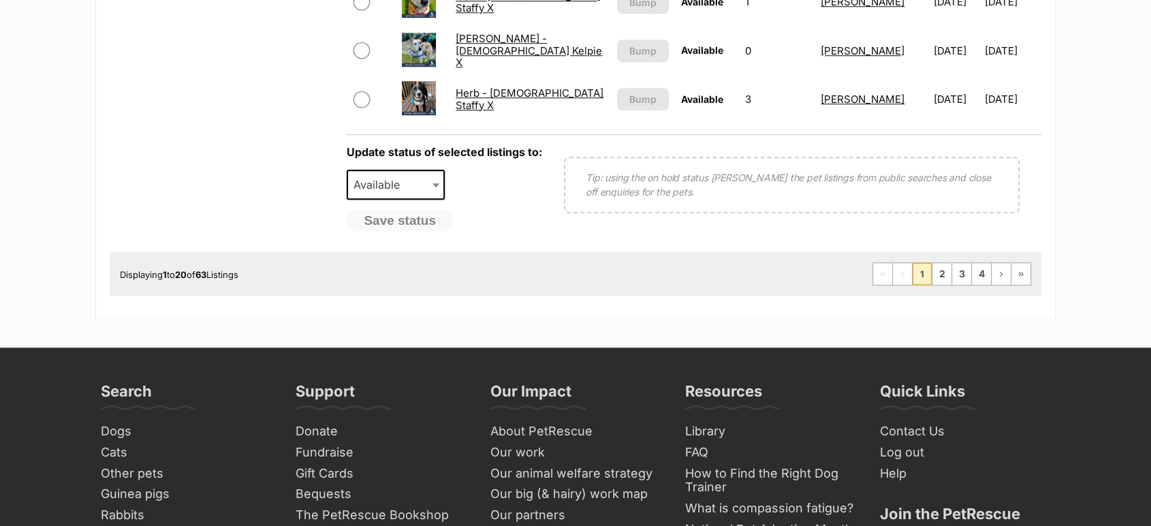
scroll to position [1059, 0]
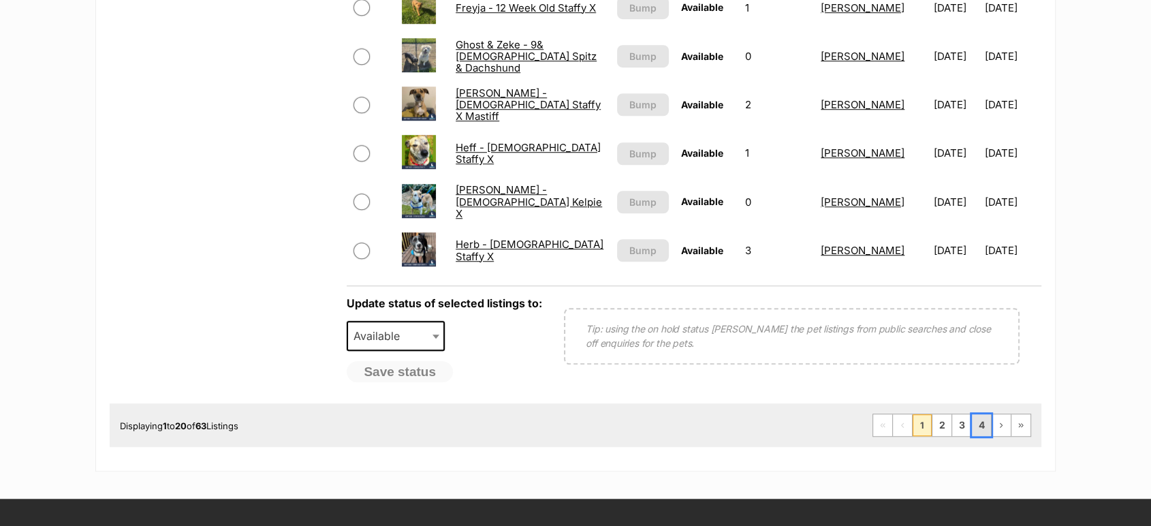
click at [982, 430] on link "4" at bounding box center [980, 425] width 19 height 22
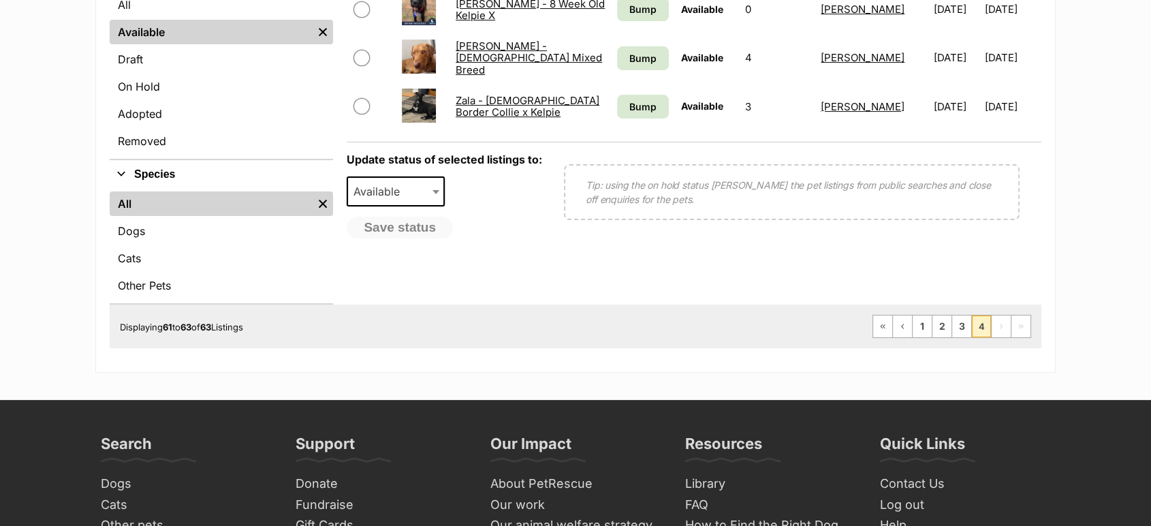
scroll to position [151, 0]
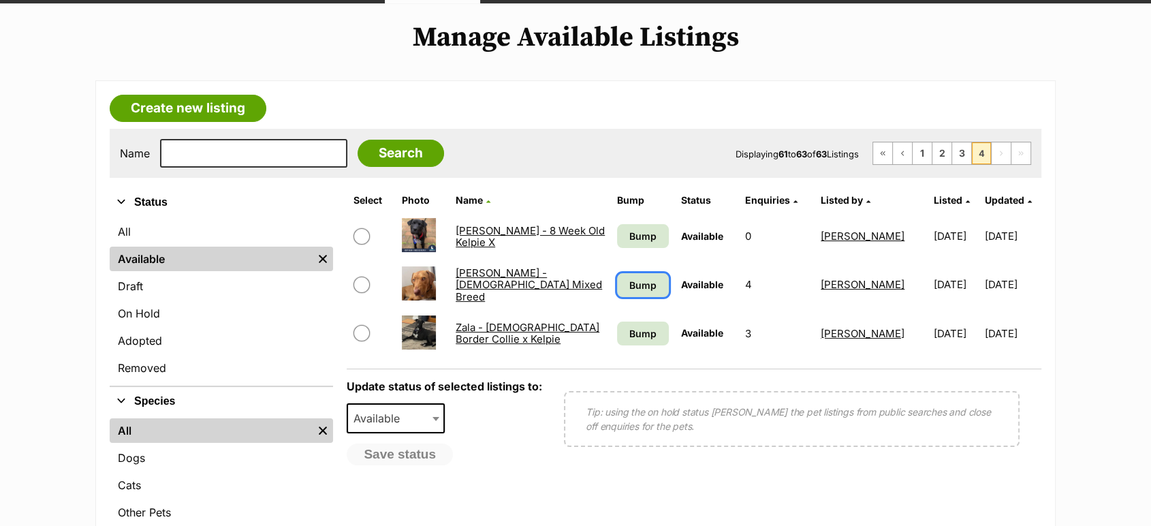
click at [629, 282] on span "Bump" at bounding box center [642, 285] width 27 height 14
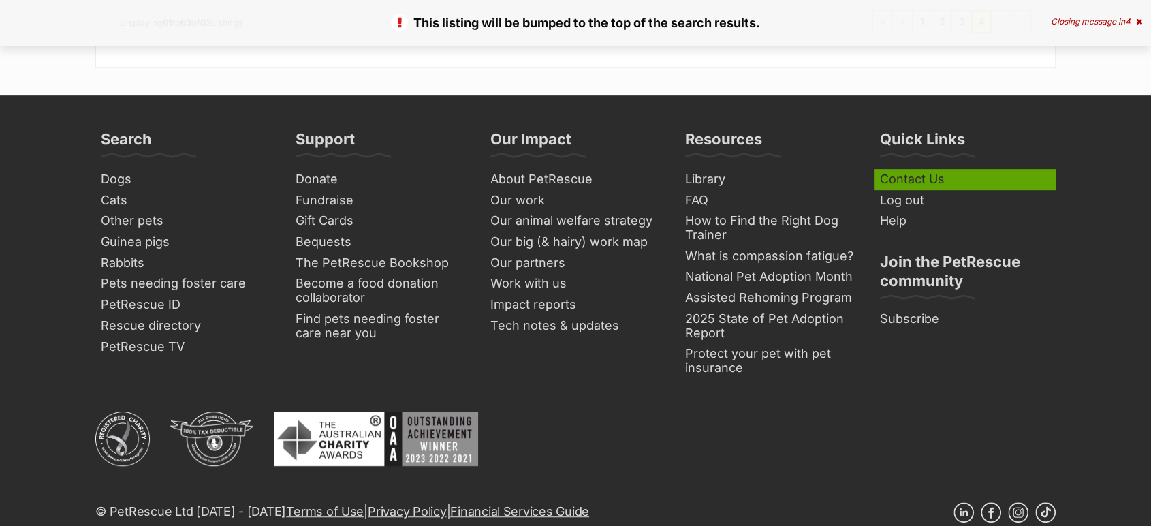
scroll to position [529, 0]
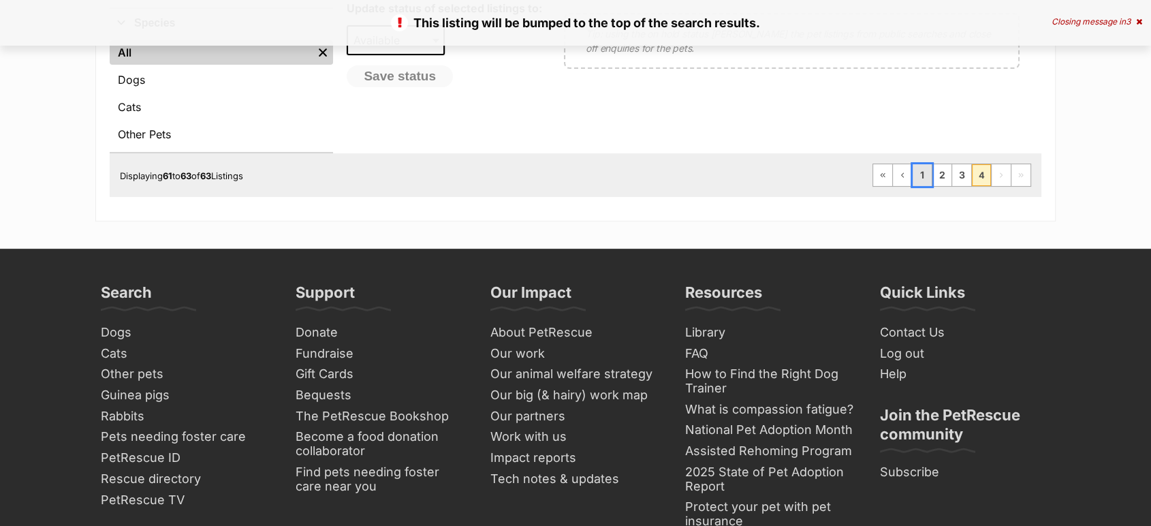
click at [920, 173] on link "1" at bounding box center [921, 175] width 19 height 22
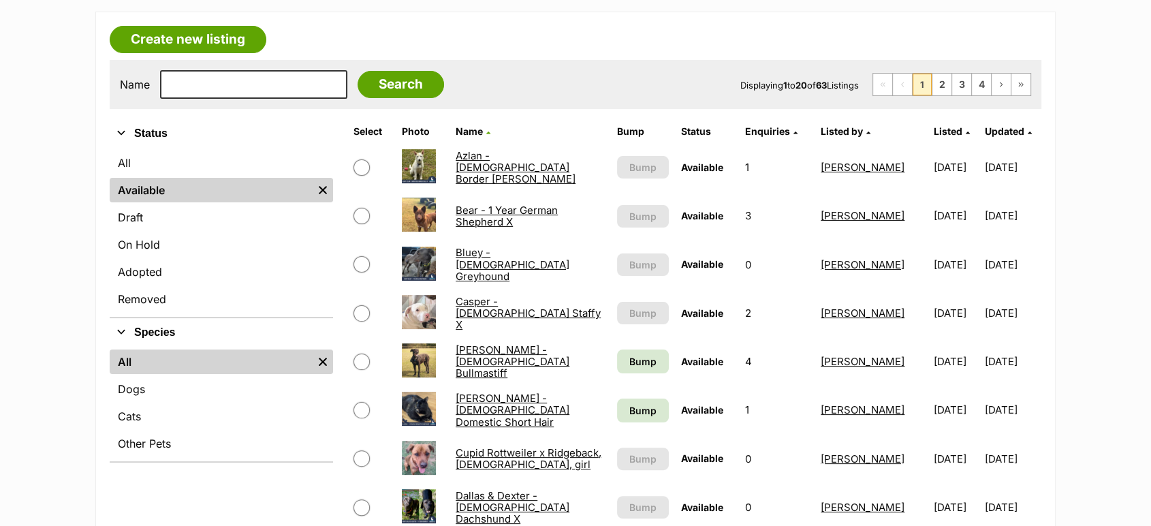
scroll to position [302, 0]
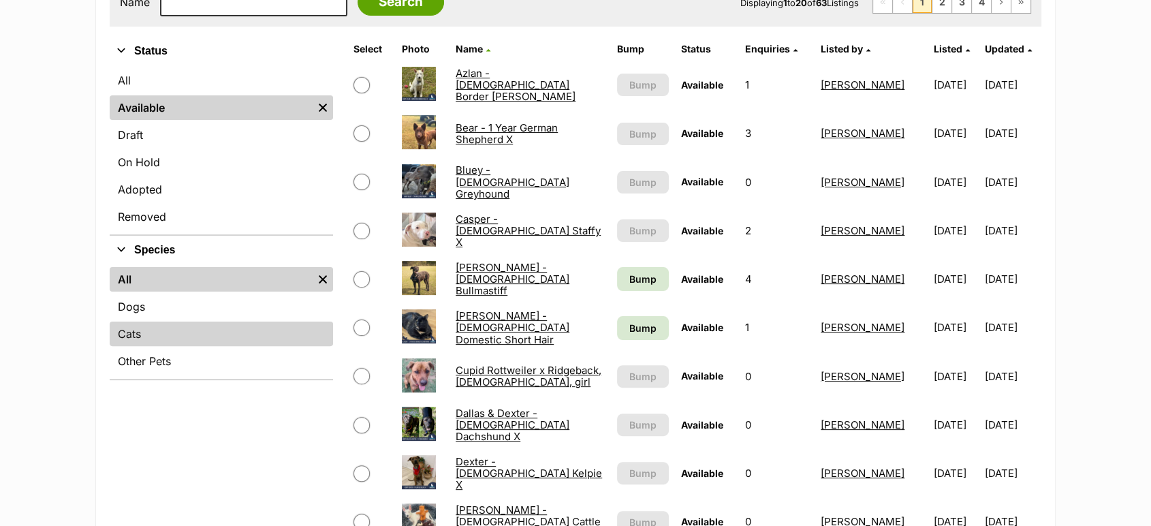
click at [160, 331] on link "Cats" at bounding box center [221, 333] width 223 height 25
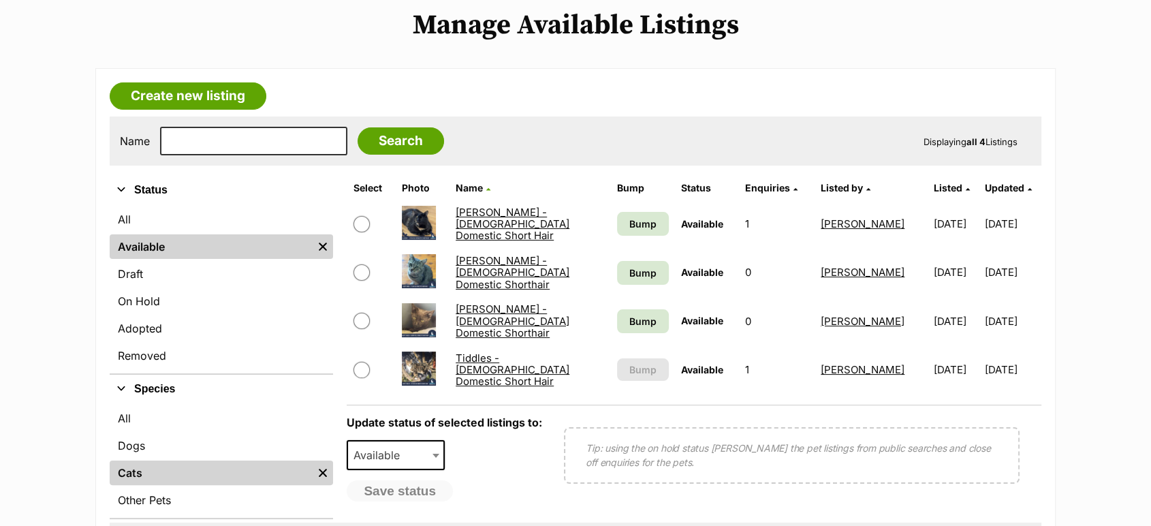
scroll to position [227, 0]
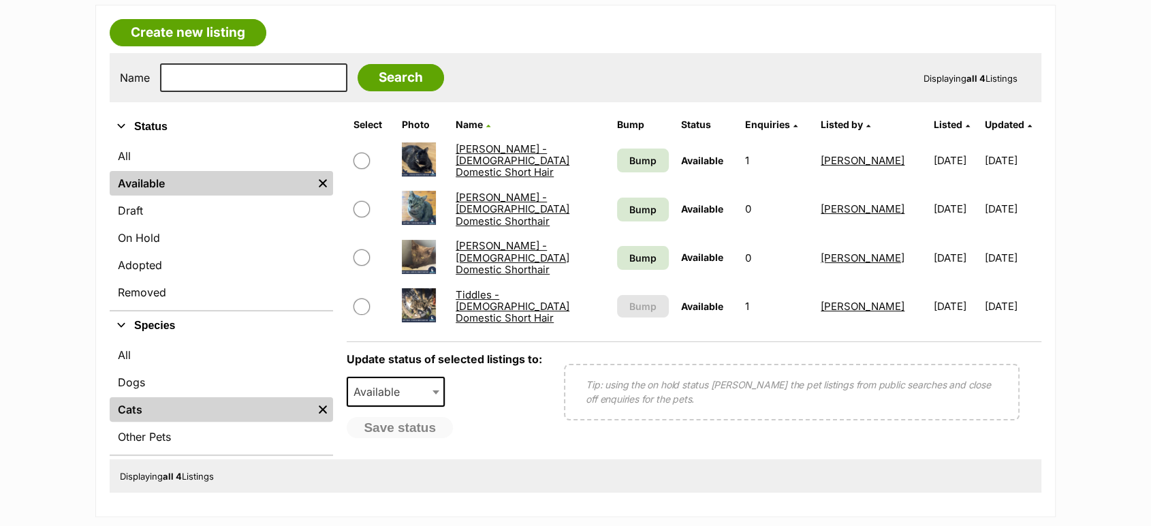
click at [496, 257] on link "[PERSON_NAME] - [DEMOGRAPHIC_DATA] Domestic Shorthair" at bounding box center [512, 257] width 114 height 37
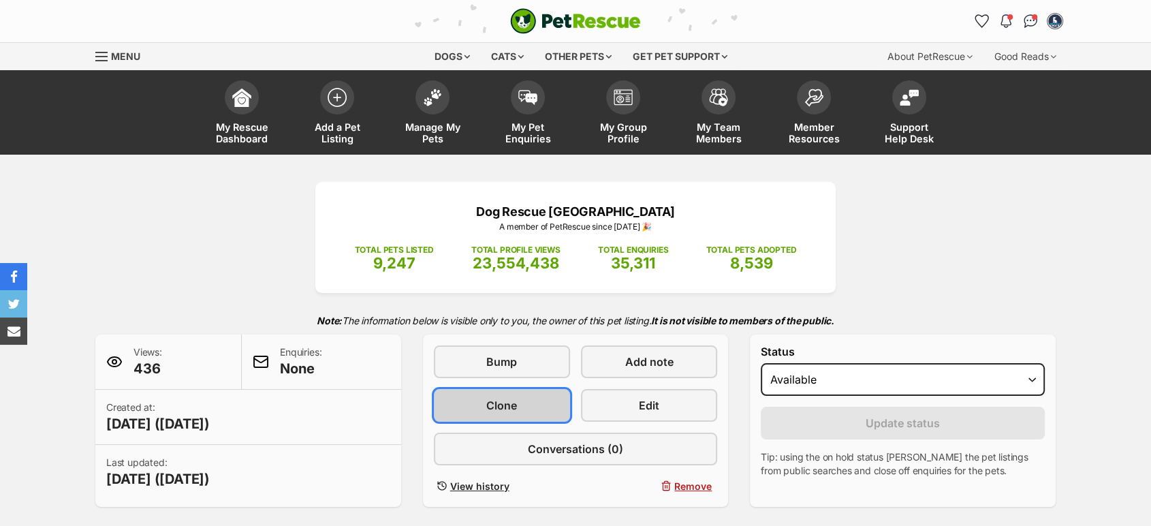
click at [516, 409] on span "Clone" at bounding box center [501, 405] width 31 height 16
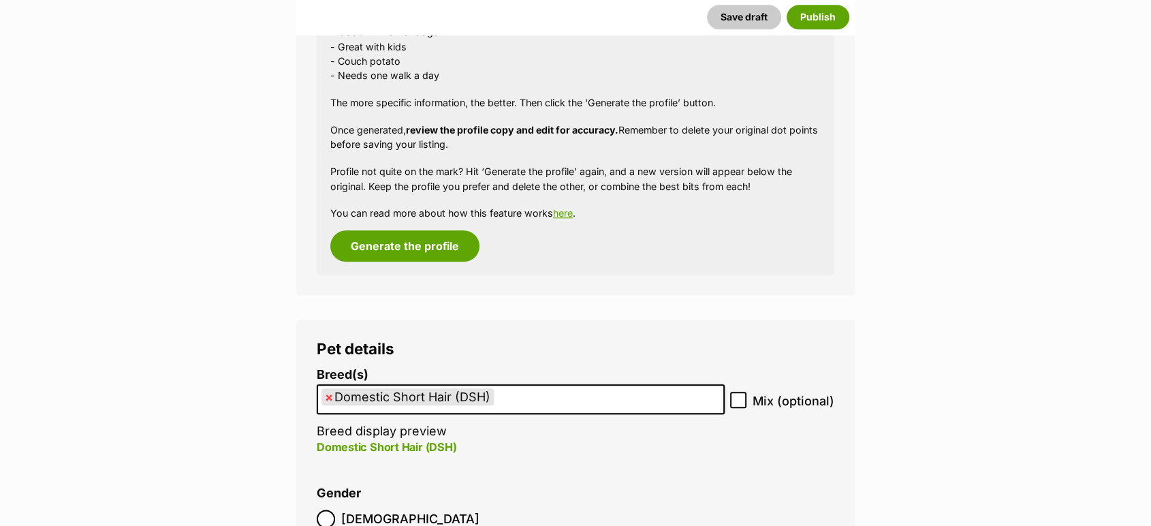
scroll to position [1739, 0]
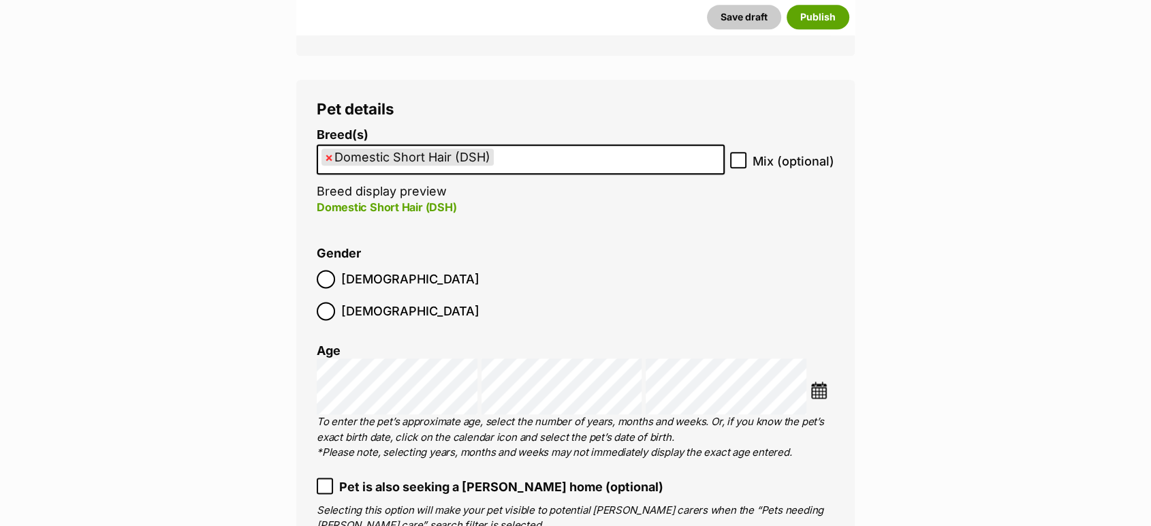
drag, startPoint x: 354, startPoint y: 276, endPoint x: 430, endPoint y: 307, distance: 82.2
click at [354, 276] on span "Male" at bounding box center [410, 279] width 138 height 18
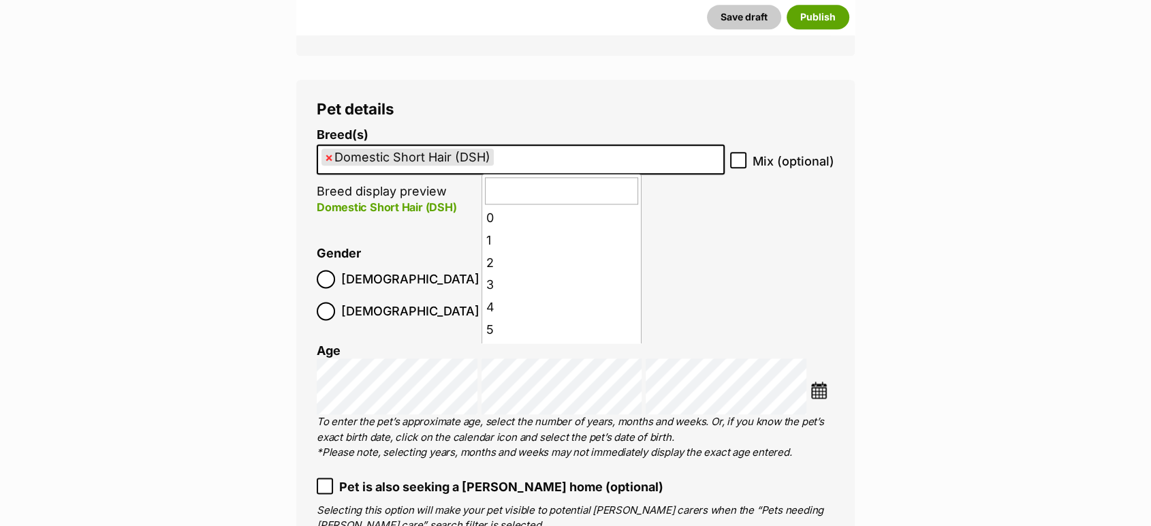
scroll to position [99, 0]
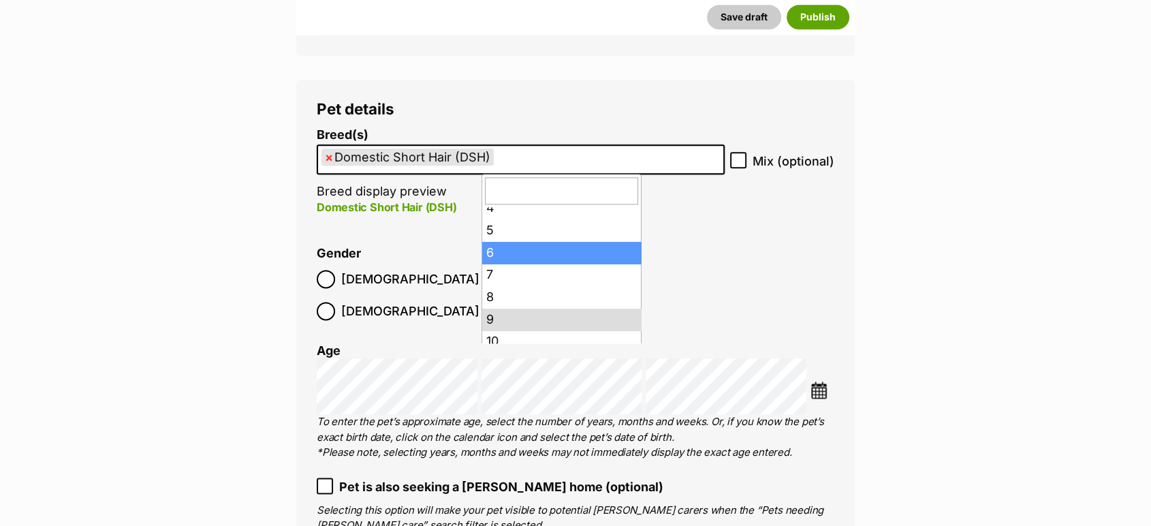
drag, startPoint x: 539, startPoint y: 257, endPoint x: 596, endPoint y: 307, distance: 75.8
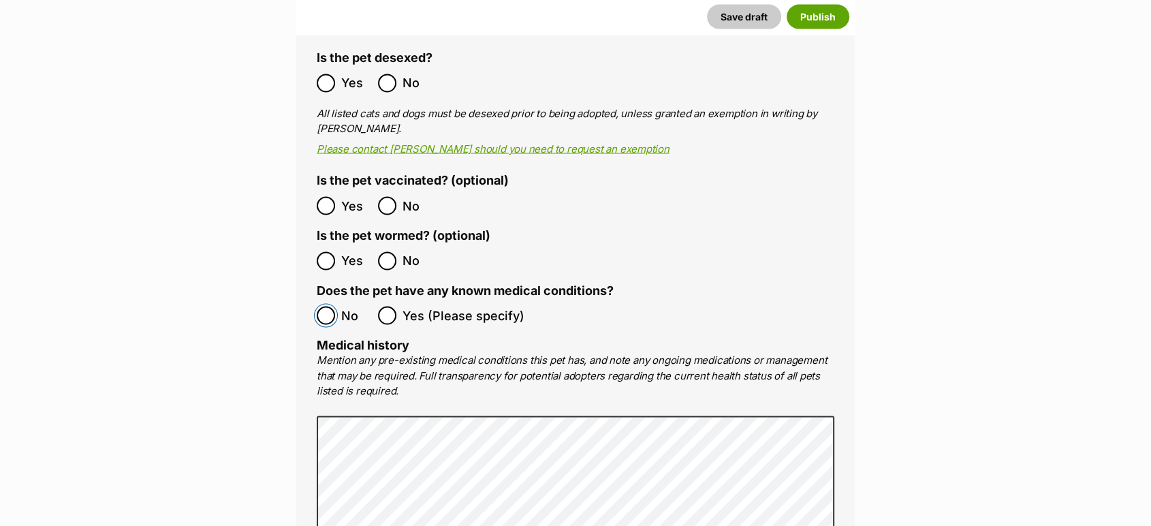
scroll to position [3176, 0]
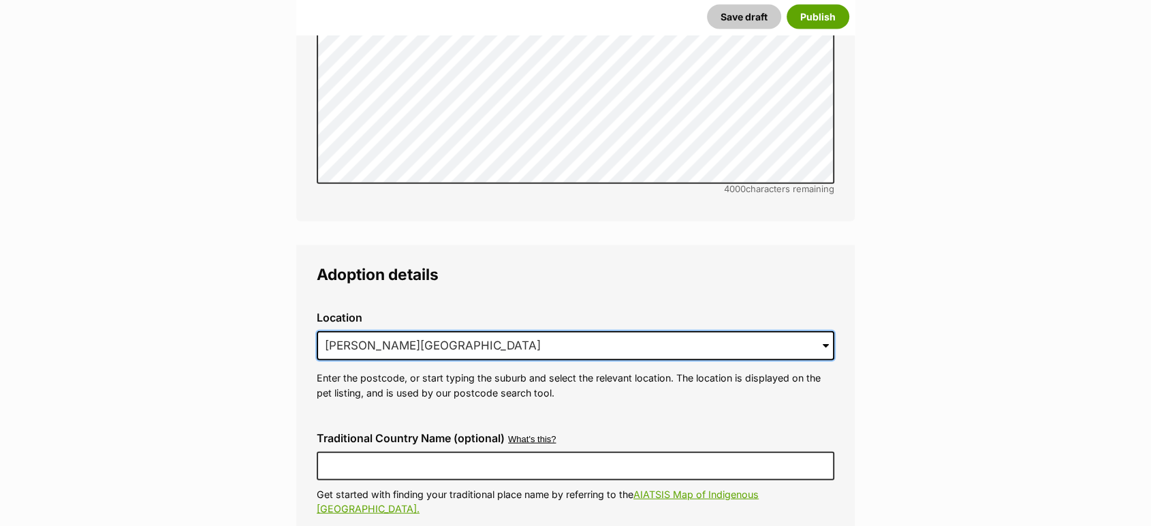
drag, startPoint x: 196, startPoint y: 291, endPoint x: 156, endPoint y: 287, distance: 40.4
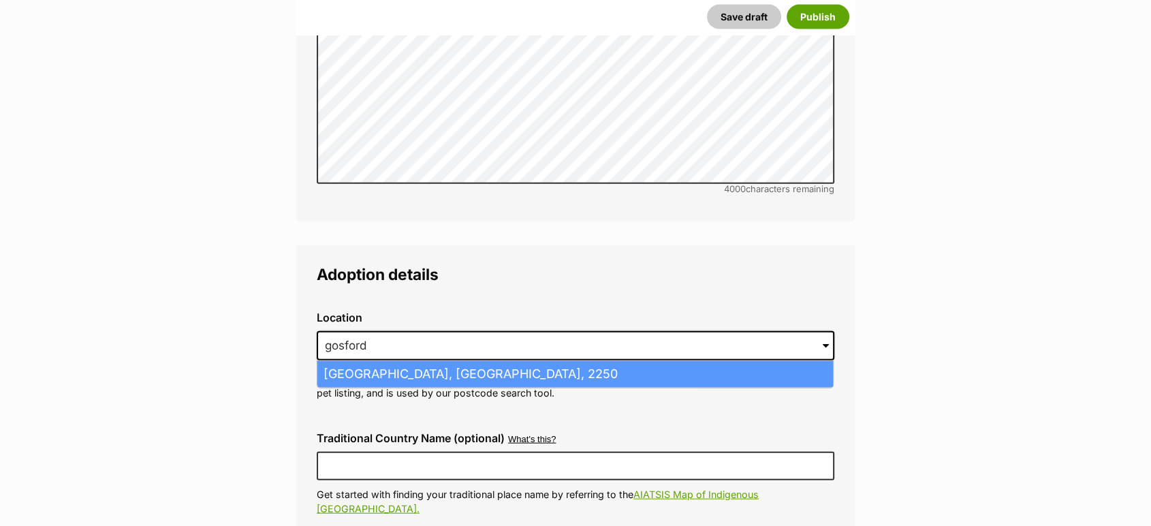
click at [528, 361] on li "Gosford, New South Wales, 2250" at bounding box center [574, 374] width 515 height 27
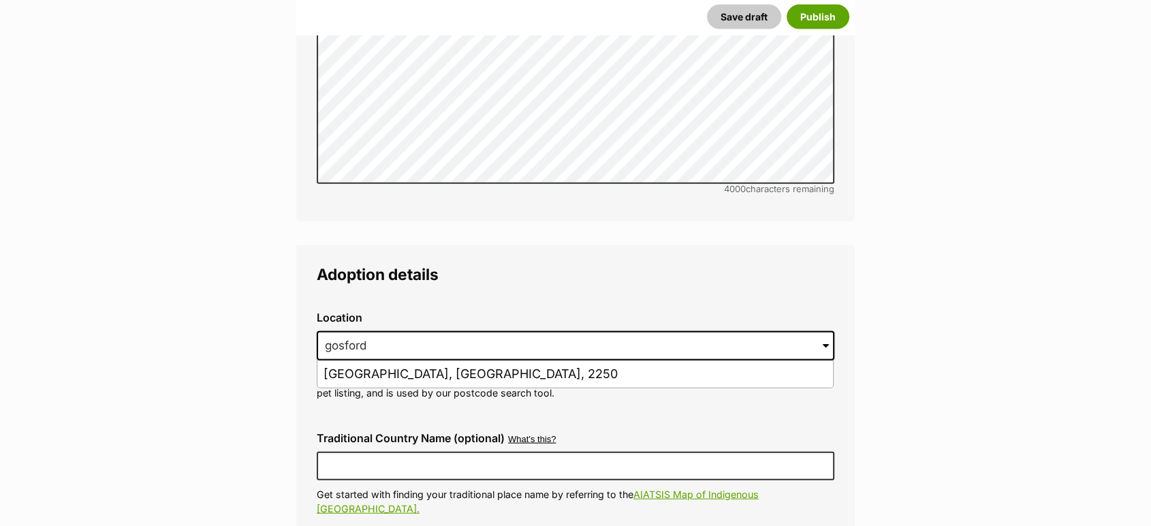
type input "Gosford, New South Wales, 2250"
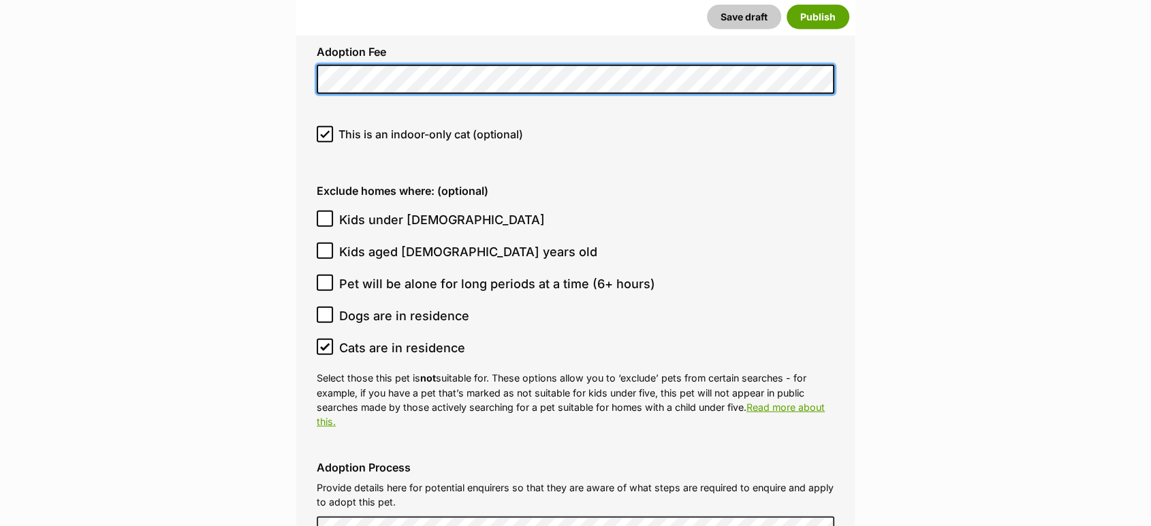
scroll to position [3782, 0]
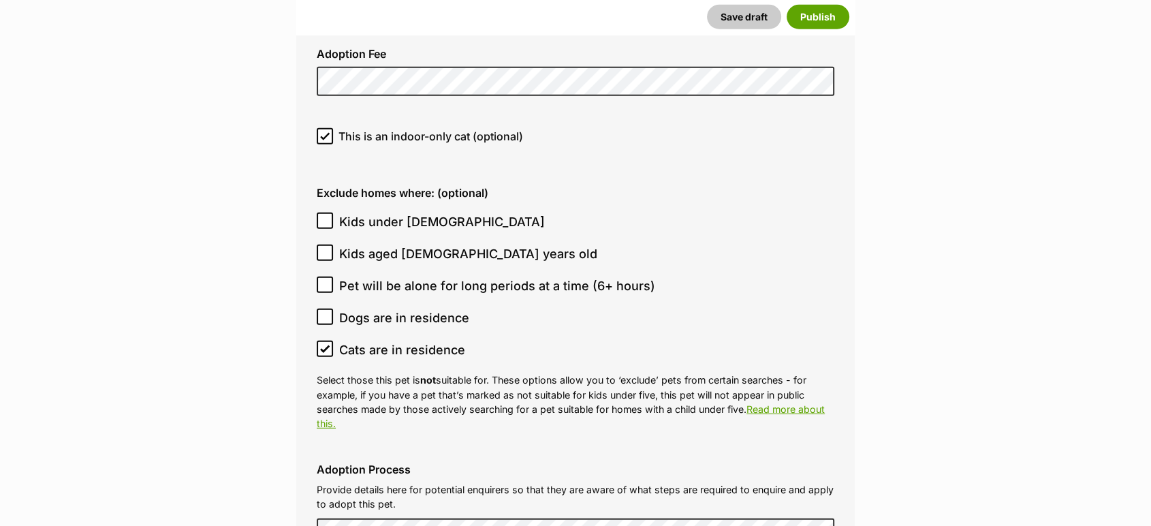
click at [323, 344] on icon at bounding box center [325, 349] width 10 height 10
click at [323, 340] on input "Cats are in residence" at bounding box center [325, 348] width 16 height 16
checkbox input "false"
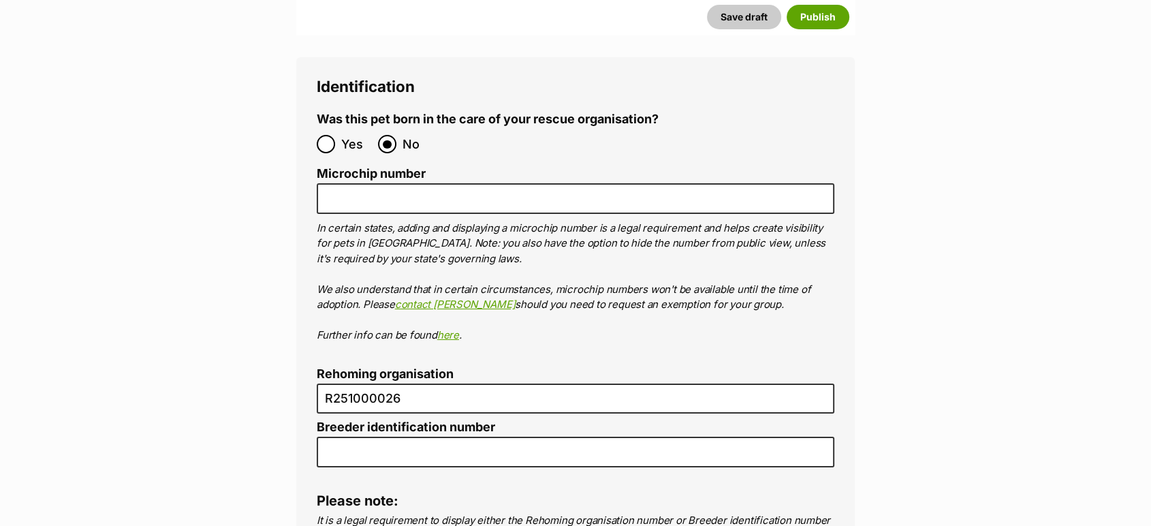
scroll to position [4841, 0]
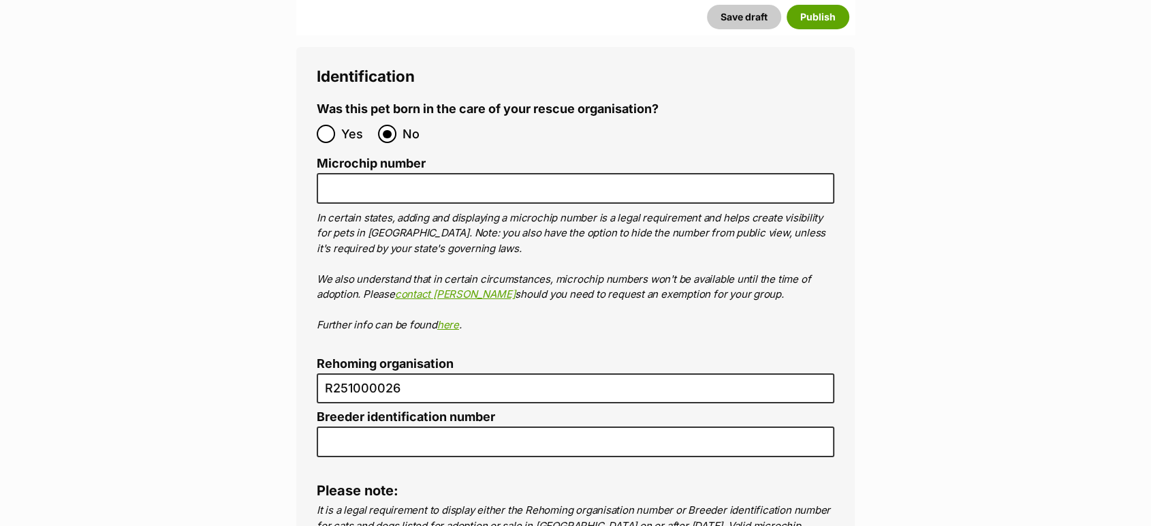
click at [411, 157] on ol "Microchip number In certain states, adding and displaying a microchip number is…" at bounding box center [575, 245] width 517 height 176
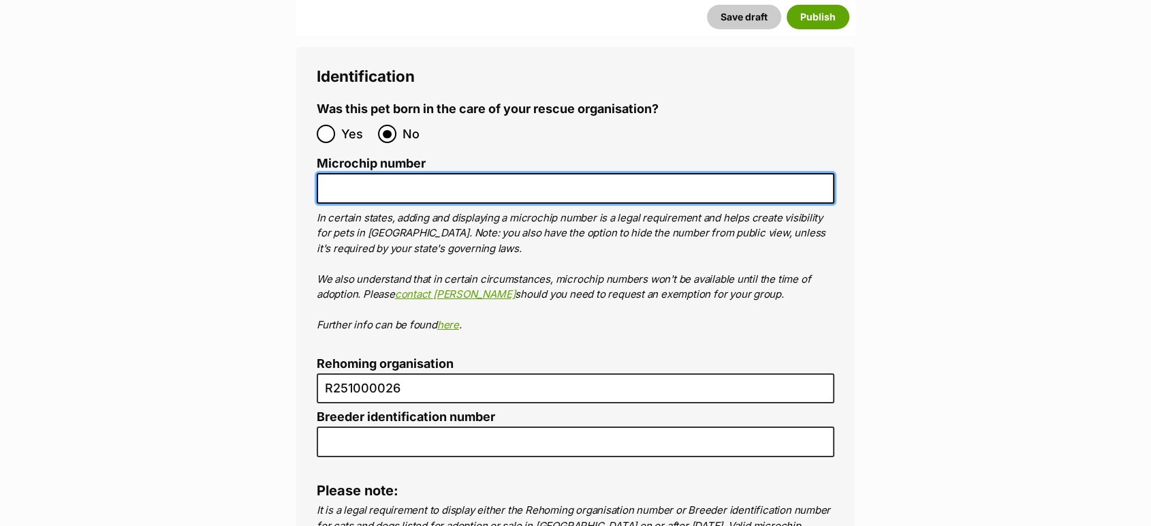
drag, startPoint x: 412, startPoint y: 140, endPoint x: 430, endPoint y: 154, distance: 23.3
click at [412, 173] on input "Microchip number" at bounding box center [575, 188] width 517 height 31
paste input "991003003004622"
type input "991003003004622"
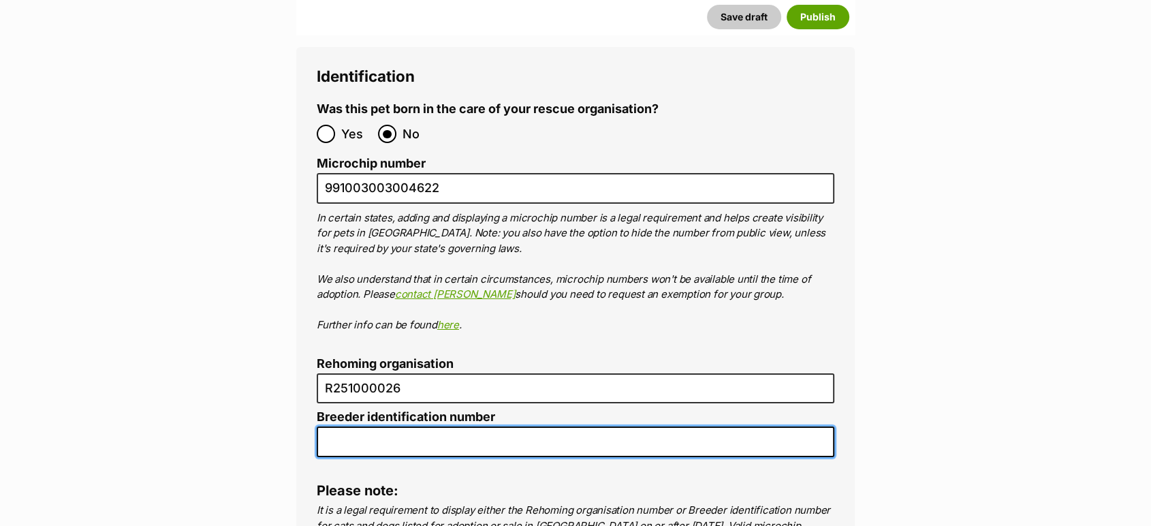
click at [393, 426] on input "Breeder identification number" at bounding box center [575, 441] width 517 height 31
type input "N/A"
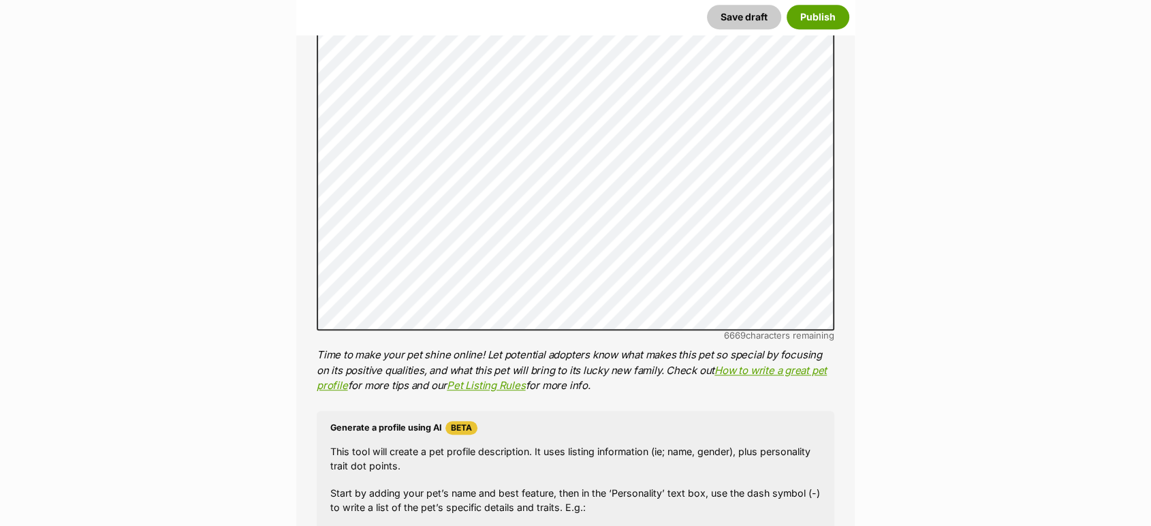
scroll to position [907, 0]
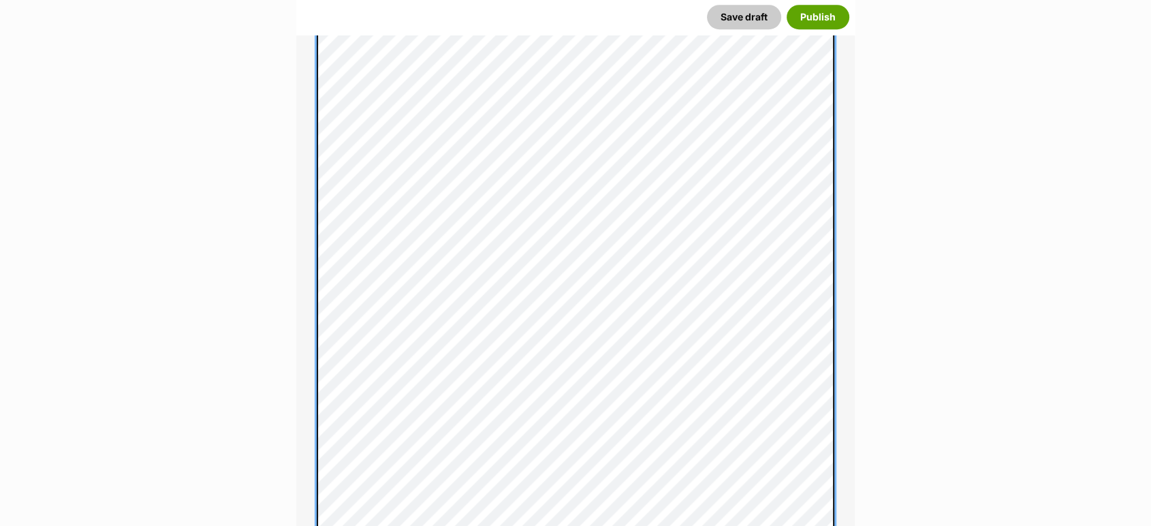
scroll to position [1054, 0]
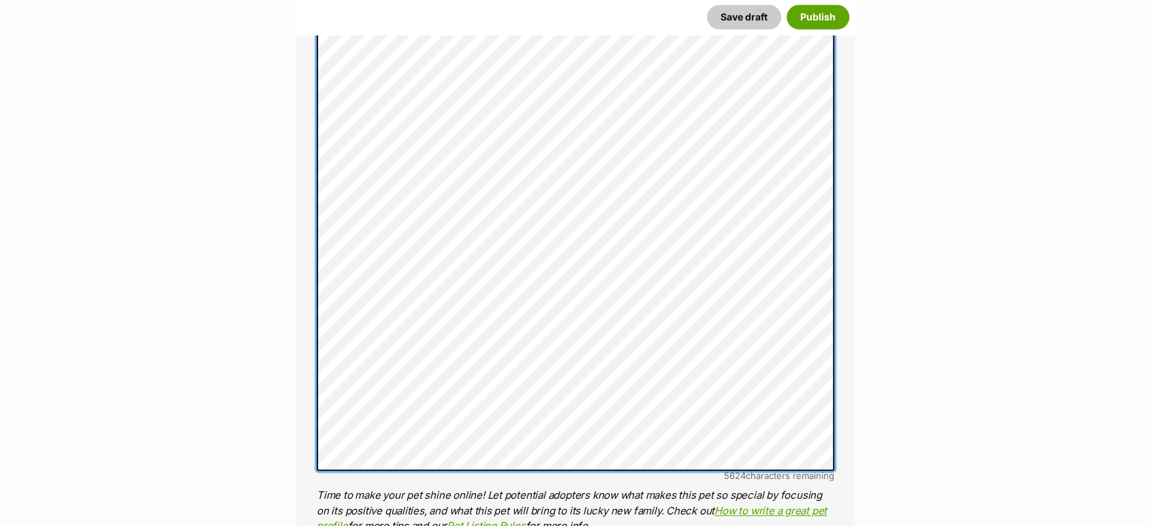
click at [311, 330] on div "About This Pet Name Henlo there, it looks like you might be using the pet name …" at bounding box center [575, 208] width 558 height 1492
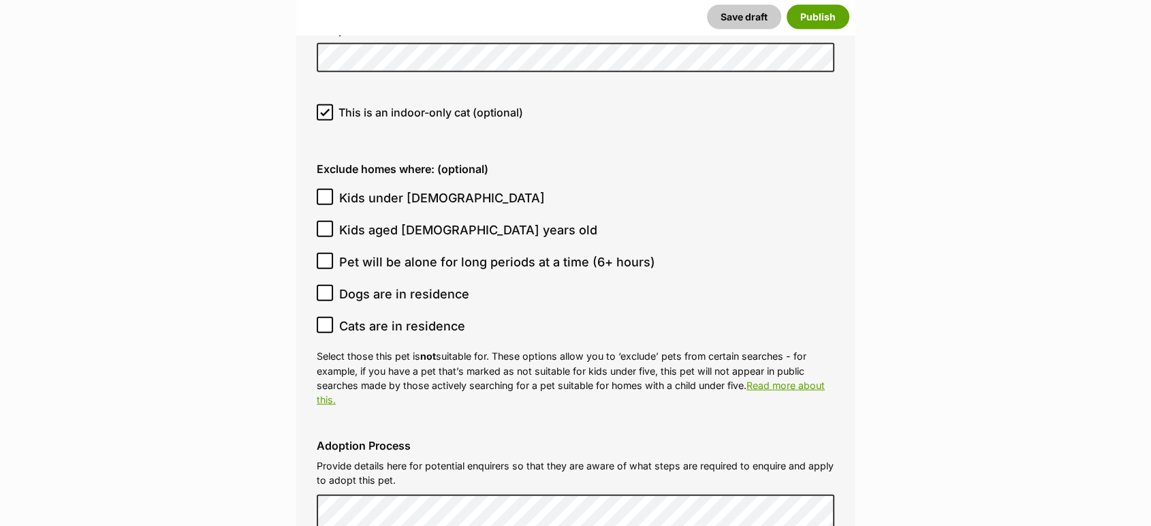
scroll to position [3852, 0]
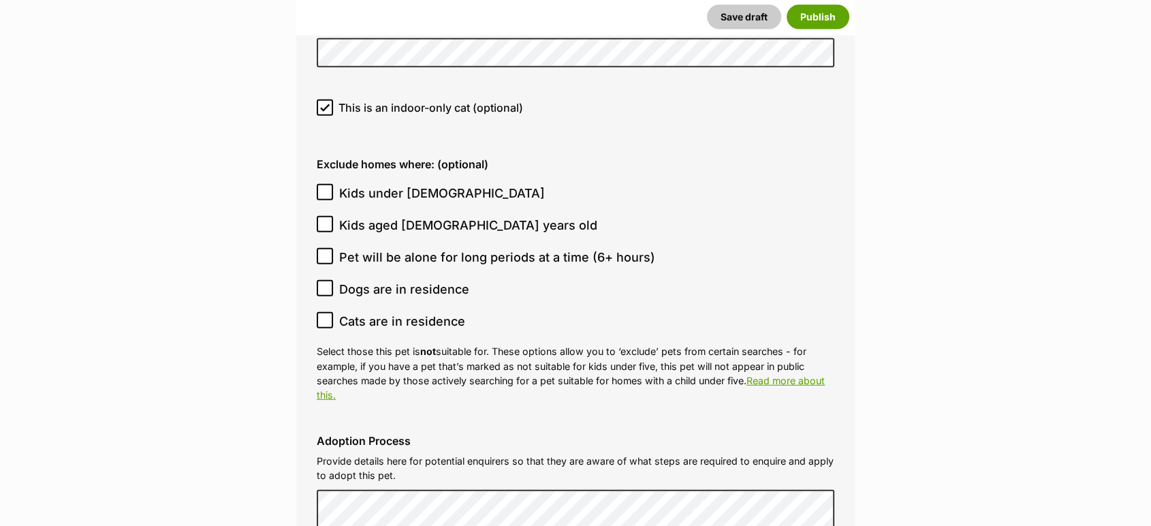
click at [414, 248] on span "Pet will be alone for long periods at a time (6+ hours)" at bounding box center [497, 257] width 316 height 18
click at [333, 248] on input "Pet will be alone for long periods at a time (6+ hours)" at bounding box center [325, 256] width 16 height 16
checkbox input "true"
click at [385, 184] on span "Kids under 5 years old" at bounding box center [442, 193] width 206 height 18
click at [333, 184] on input "Kids under 5 years old" at bounding box center [325, 192] width 16 height 16
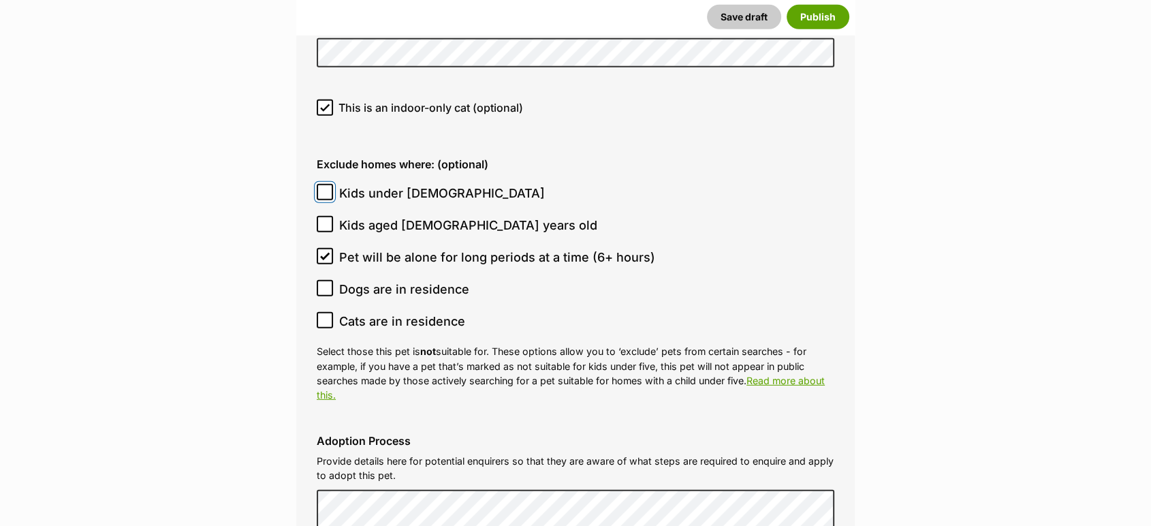
checkbox input "true"
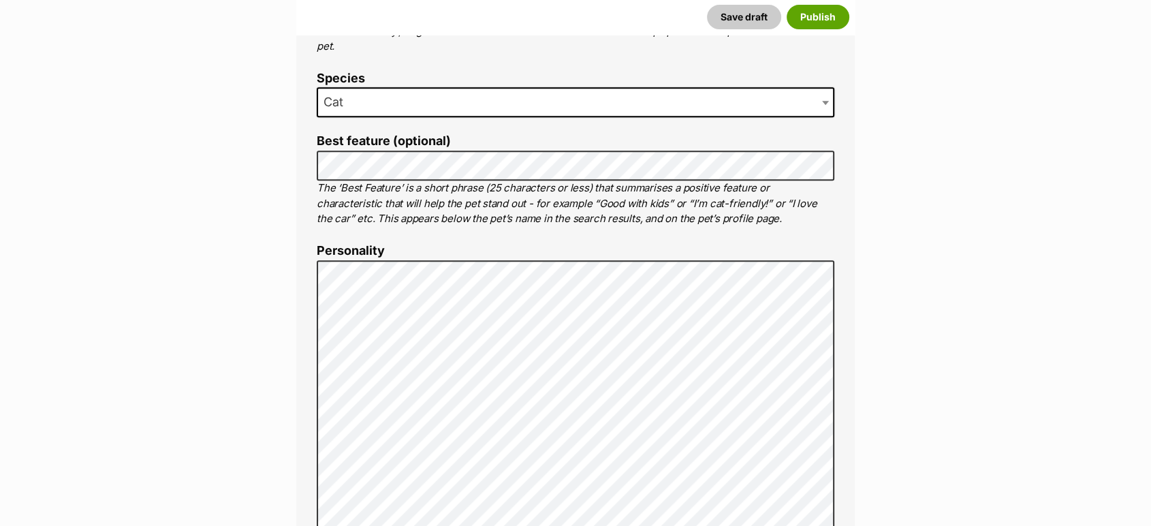
scroll to position [600, 0]
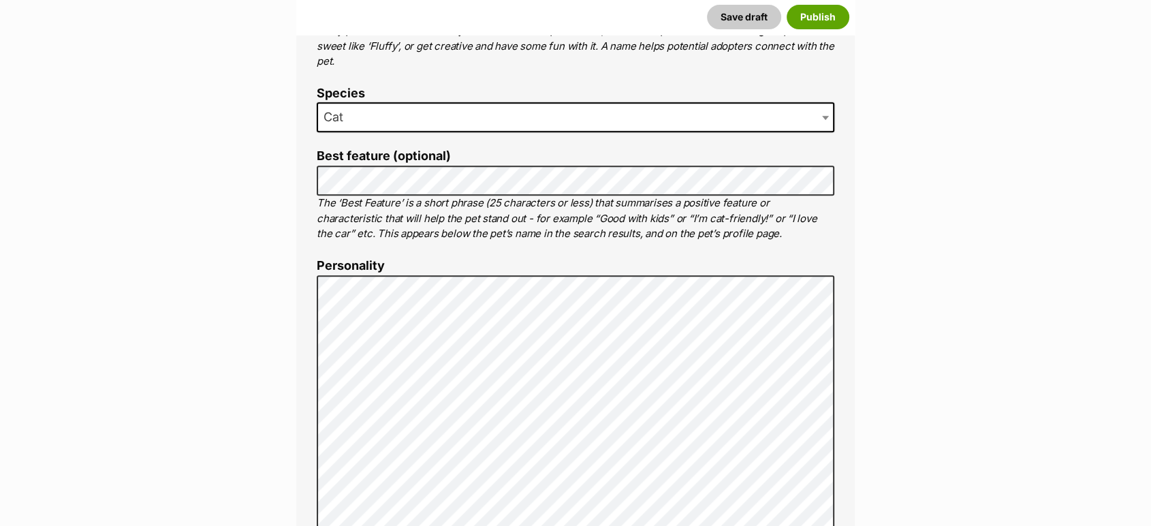
click at [432, 160] on label "Best feature (optional)" at bounding box center [575, 156] width 517 height 14
click at [807, 18] on button "Publish" at bounding box center [817, 17] width 63 height 25
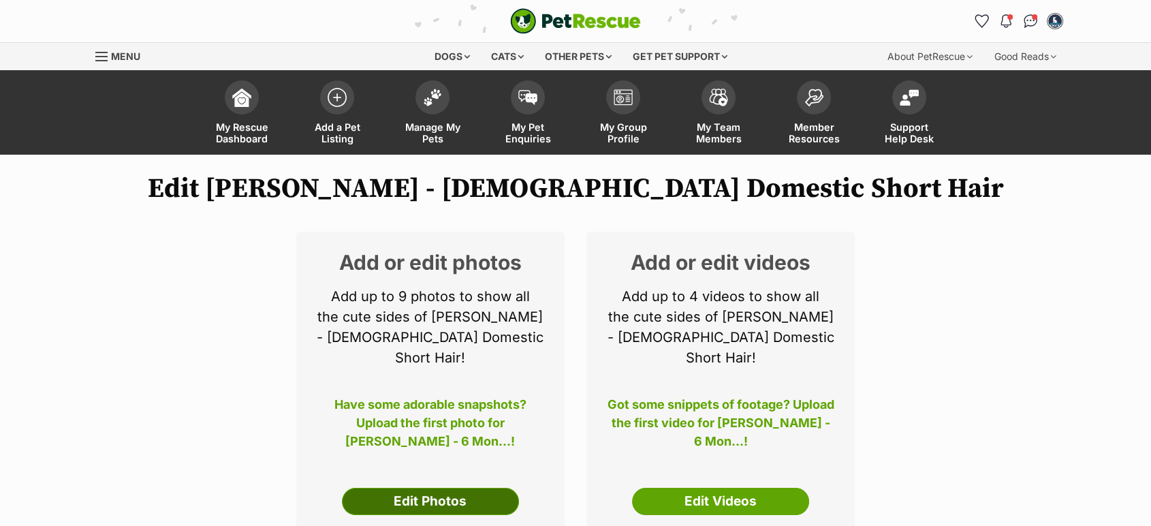
click at [443, 487] on link "Edit Photos" at bounding box center [430, 500] width 177 height 27
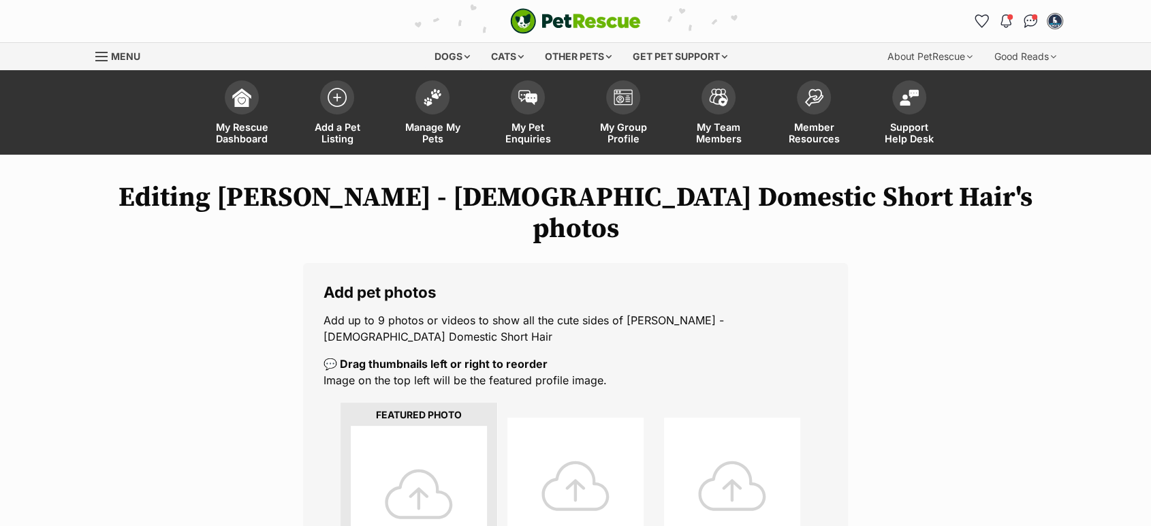
click at [419, 466] on div at bounding box center [419, 493] width 136 height 136
click at [420, 466] on div at bounding box center [419, 493] width 136 height 136
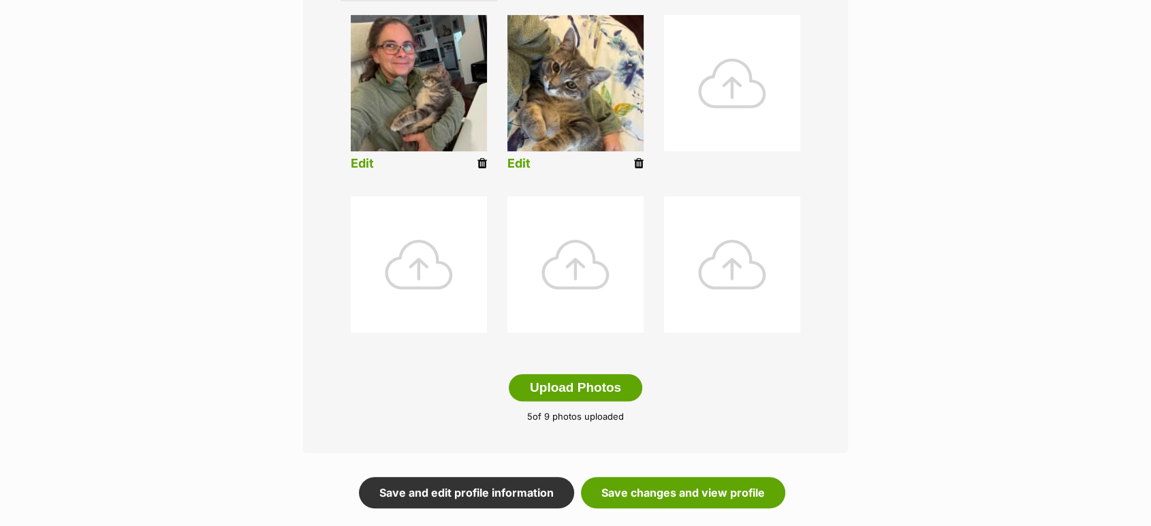
scroll to position [605, 0]
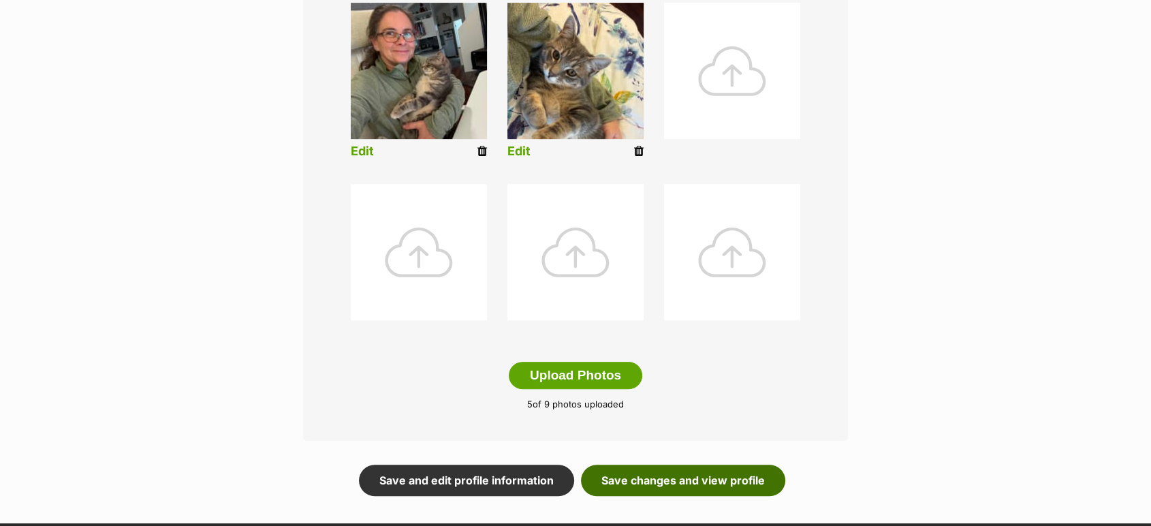
click at [703, 464] on link "Save changes and view profile" at bounding box center [683, 479] width 204 height 31
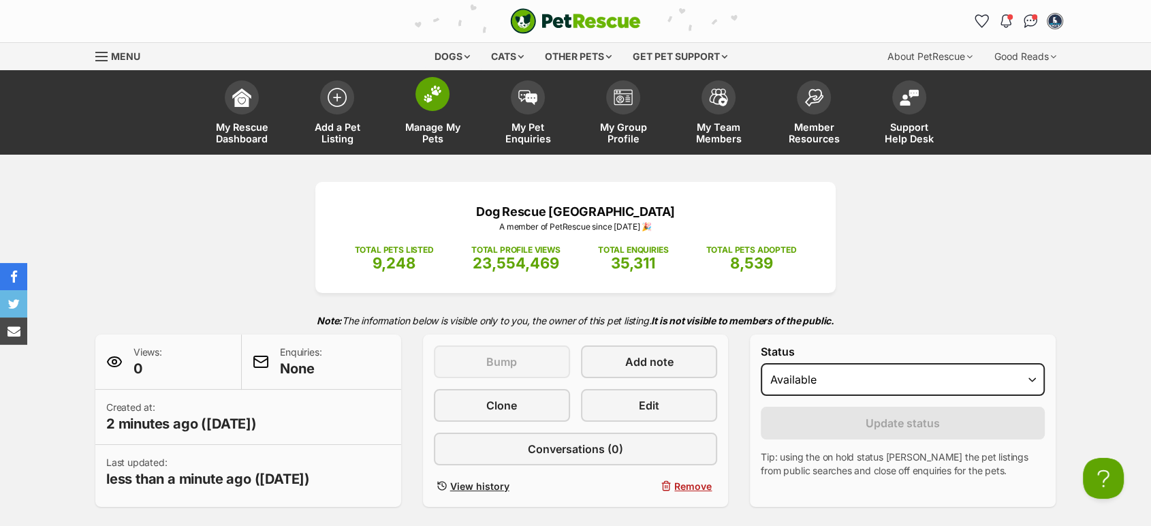
click at [439, 129] on span "Manage My Pets" at bounding box center [432, 132] width 61 height 23
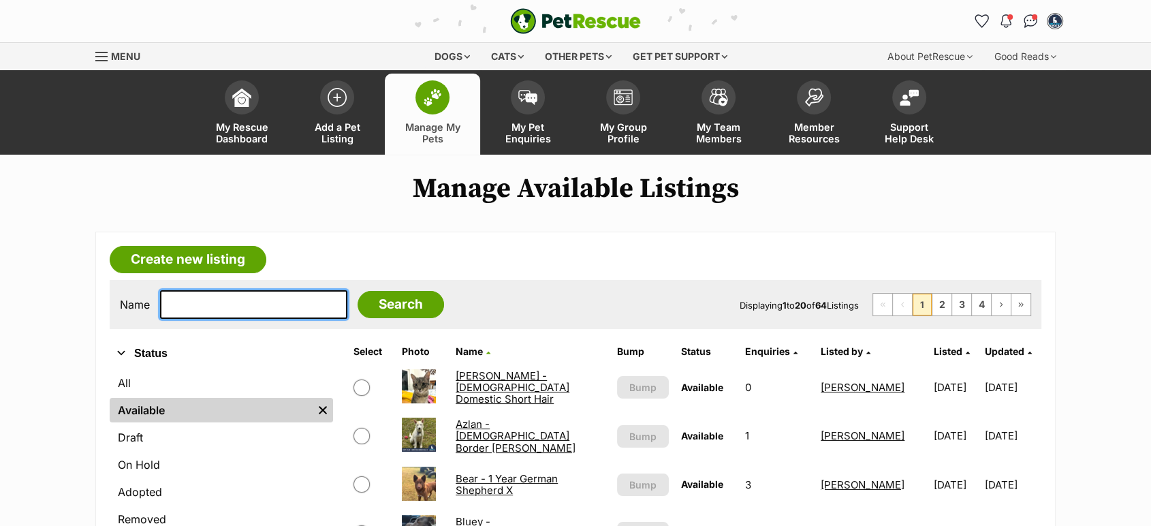
click at [246, 308] on input "text" at bounding box center [253, 304] width 187 height 29
type input "tux"
click at [357, 291] on input "Search" at bounding box center [400, 304] width 86 height 27
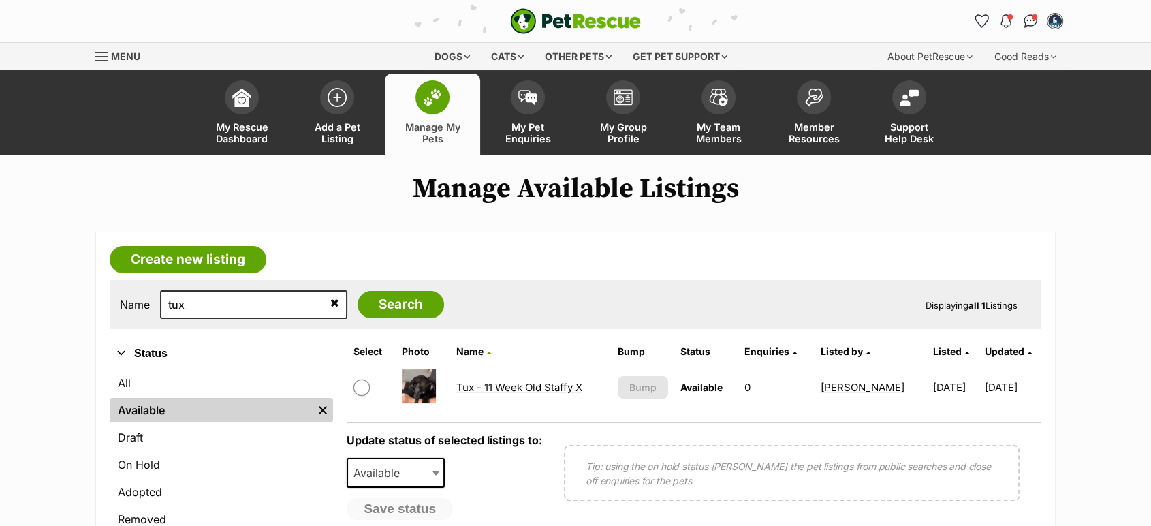
click at [509, 385] on link "Tux - 11 Week Old Staffy X" at bounding box center [518, 387] width 126 height 13
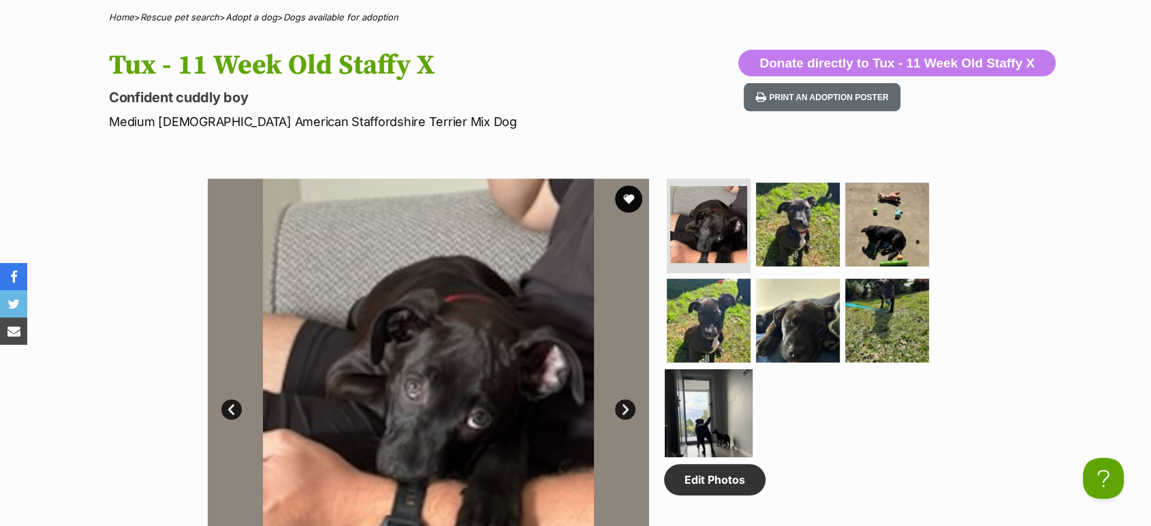
scroll to position [529, 0]
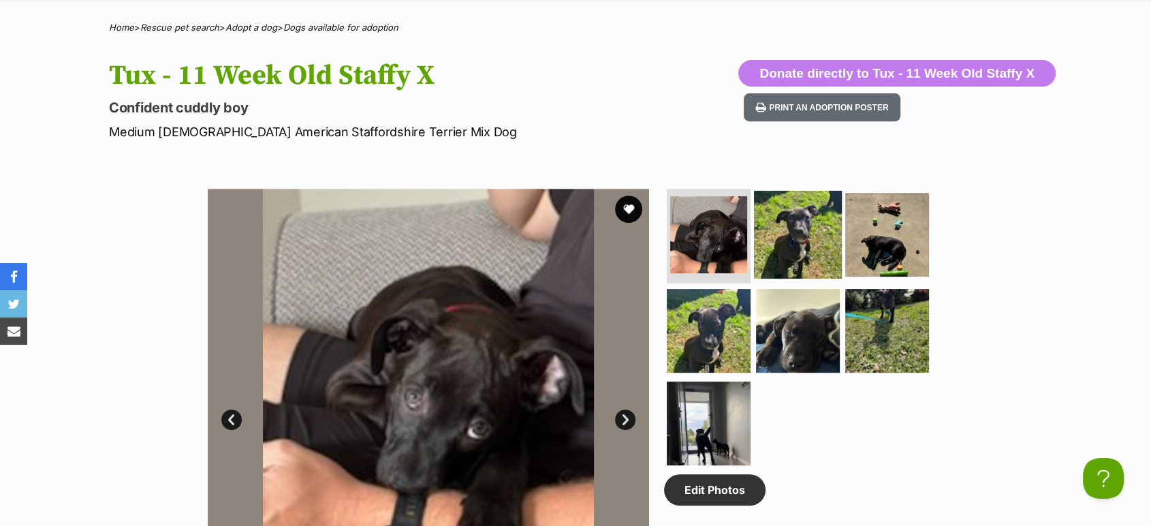
click at [809, 253] on img at bounding box center [798, 234] width 88 height 88
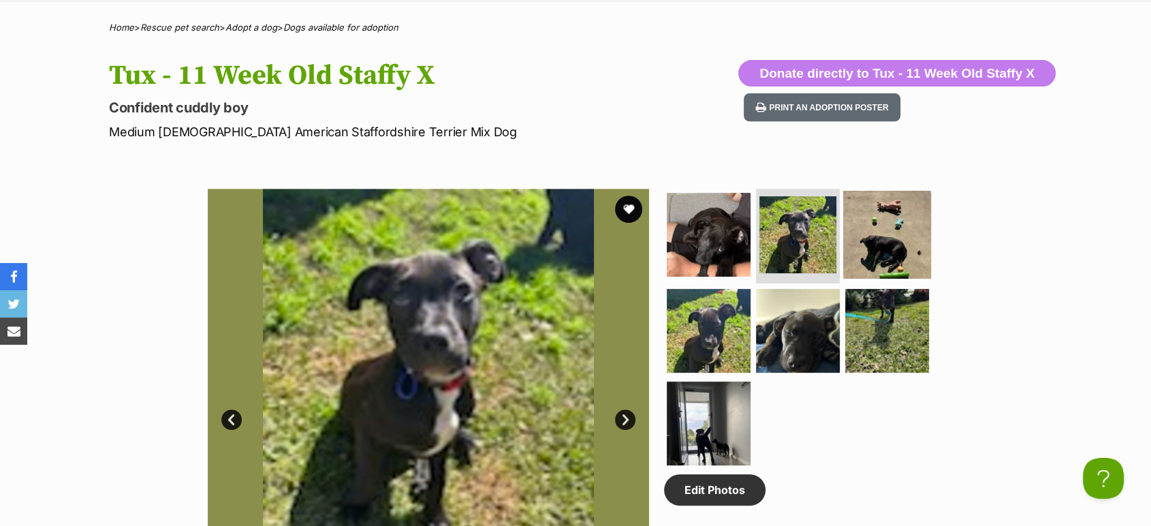
scroll to position [0, 0]
click at [872, 238] on img at bounding box center [887, 234] width 88 height 88
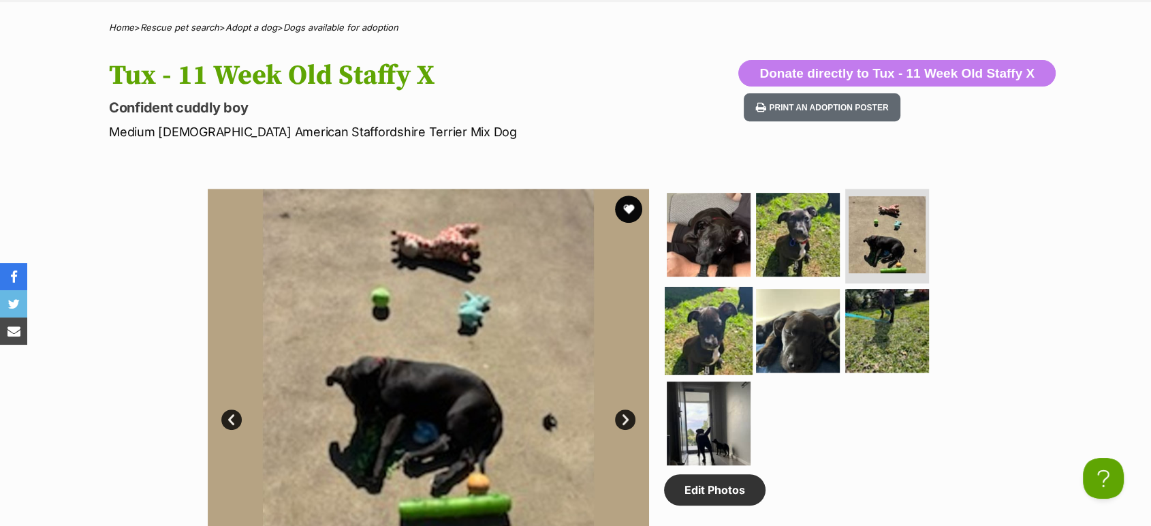
click at [705, 326] on img at bounding box center [708, 331] width 88 height 88
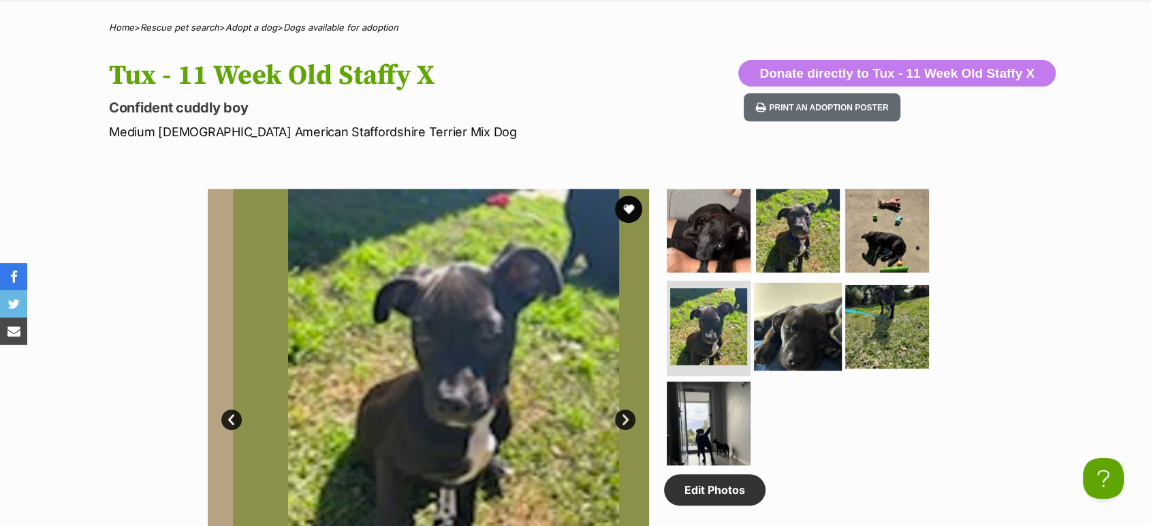
click at [833, 325] on img at bounding box center [798, 327] width 88 height 88
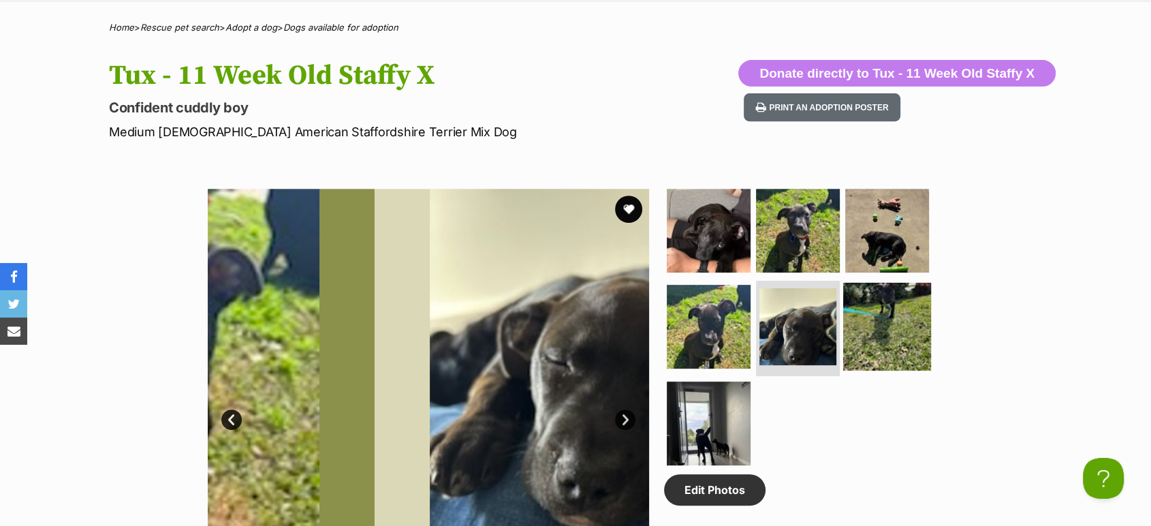
click at [877, 324] on img at bounding box center [887, 327] width 88 height 88
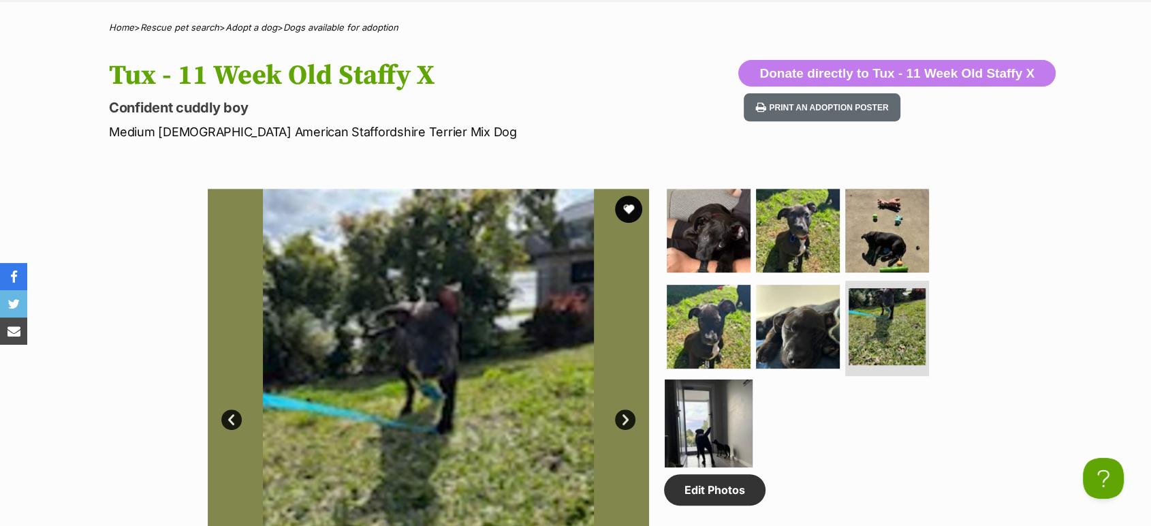
click at [702, 425] on img at bounding box center [708, 423] width 88 height 88
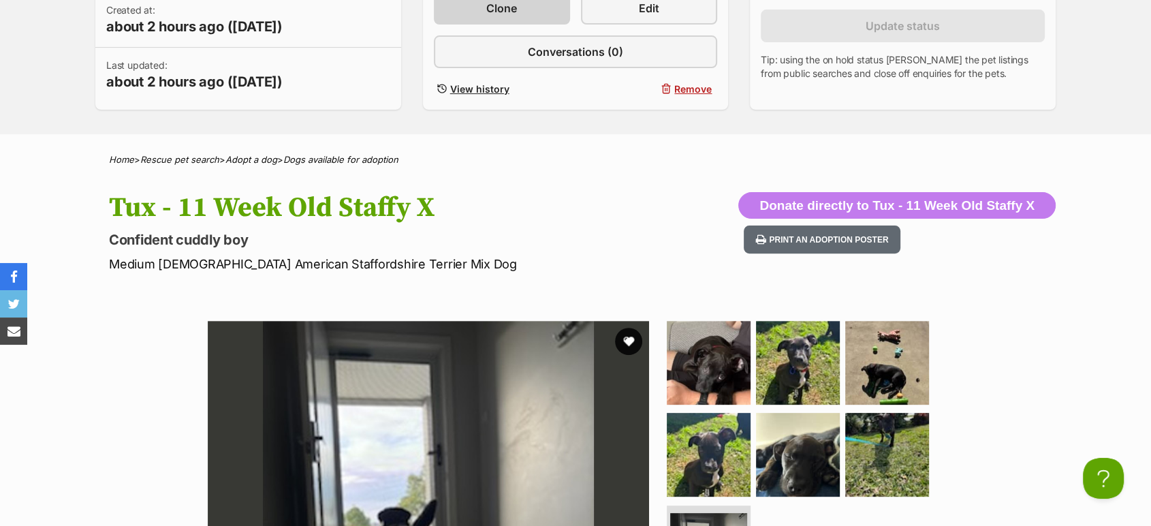
scroll to position [76, 0]
